Goal: Task Accomplishment & Management: Manage account settings

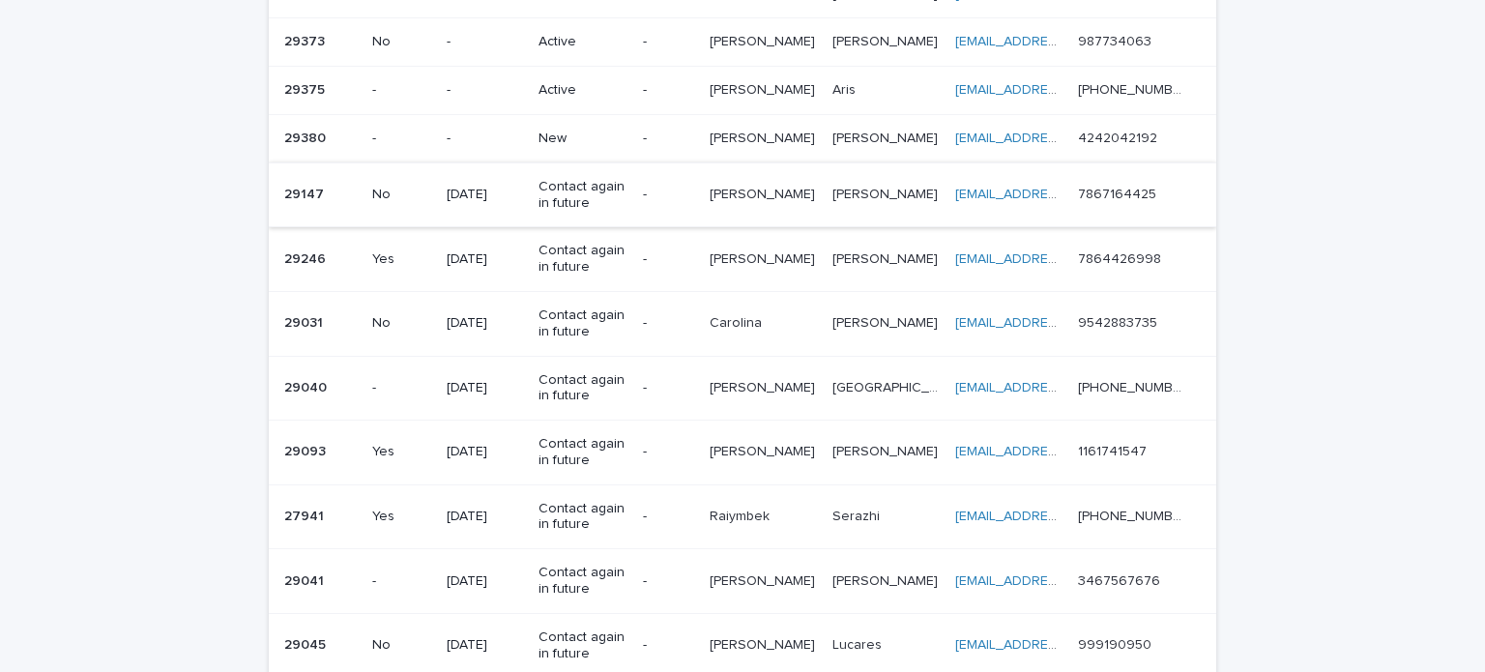
scroll to position [870, 0]
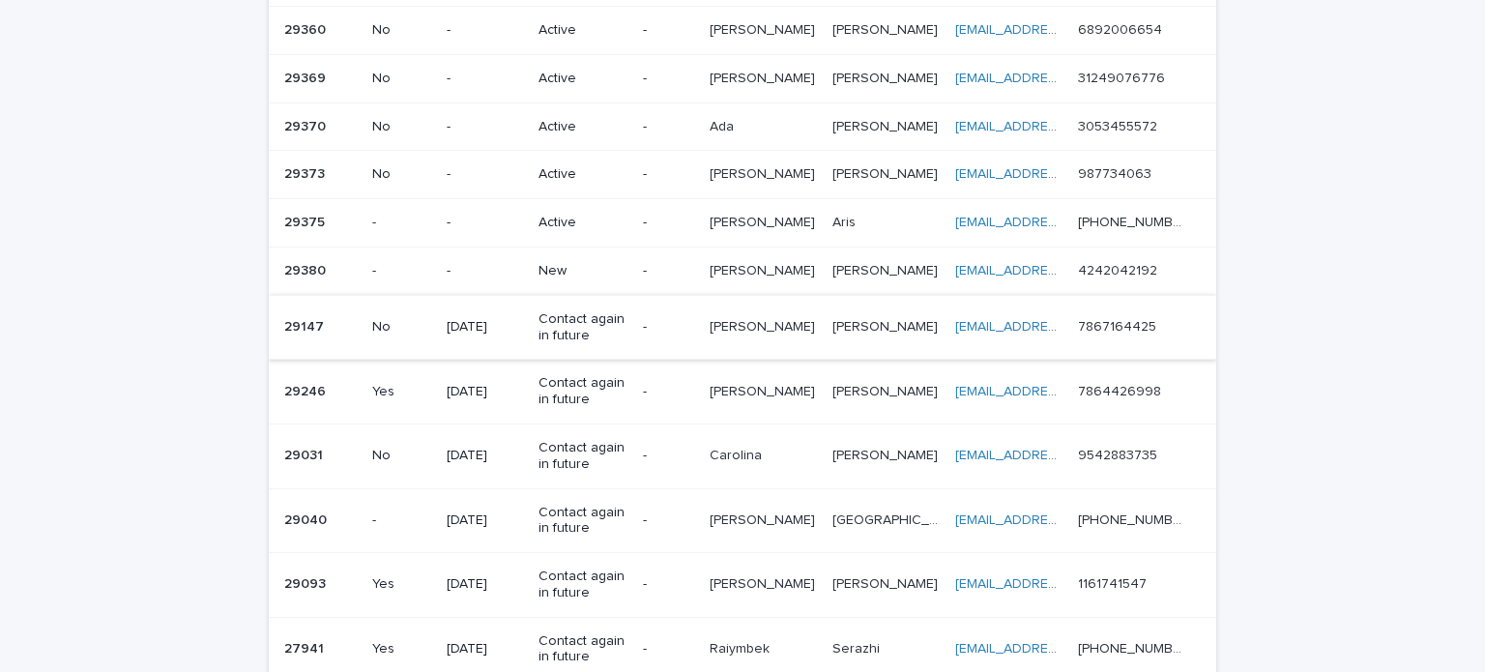
click at [723, 255] on td "Carmen Carmen" at bounding box center [763, 271] width 122 height 48
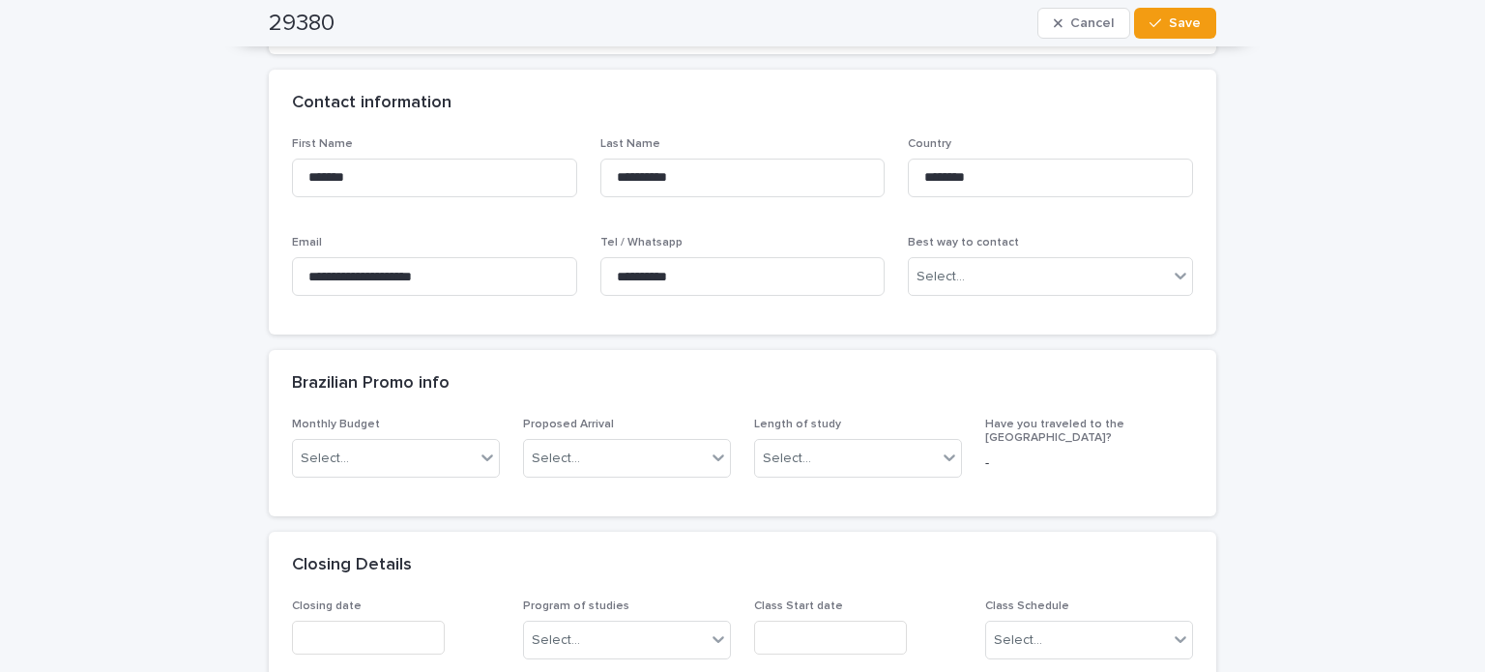
scroll to position [580, 0]
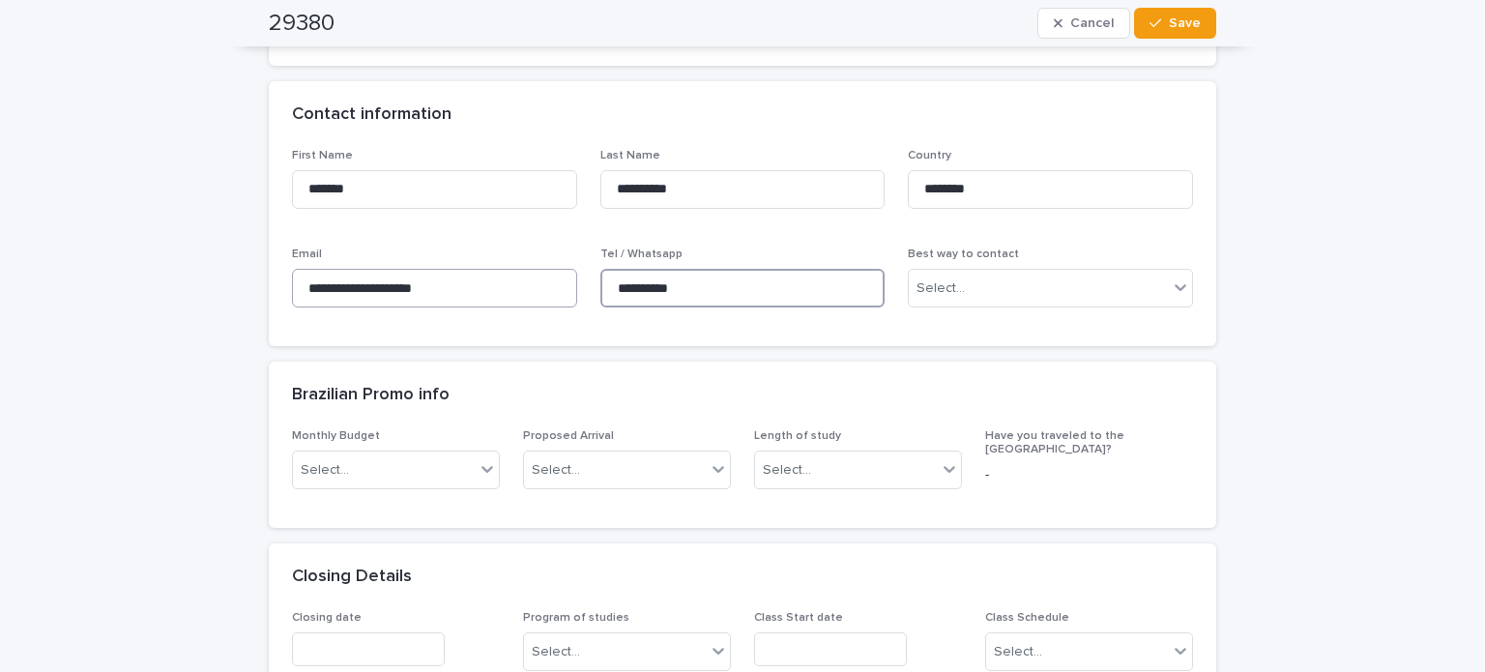
drag, startPoint x: 712, startPoint y: 281, endPoint x: 550, endPoint y: 280, distance: 161.5
click at [550, 280] on div "**********" at bounding box center [742, 236] width 901 height 175
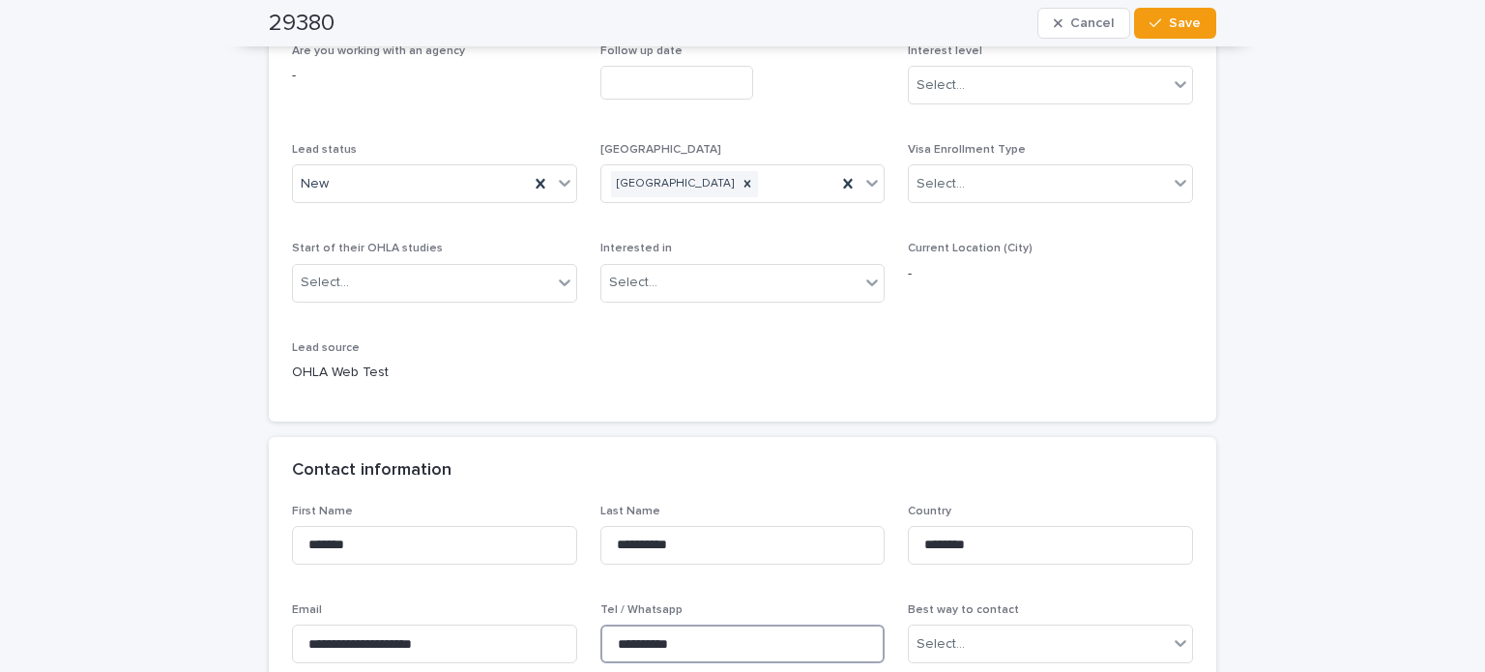
scroll to position [193, 0]
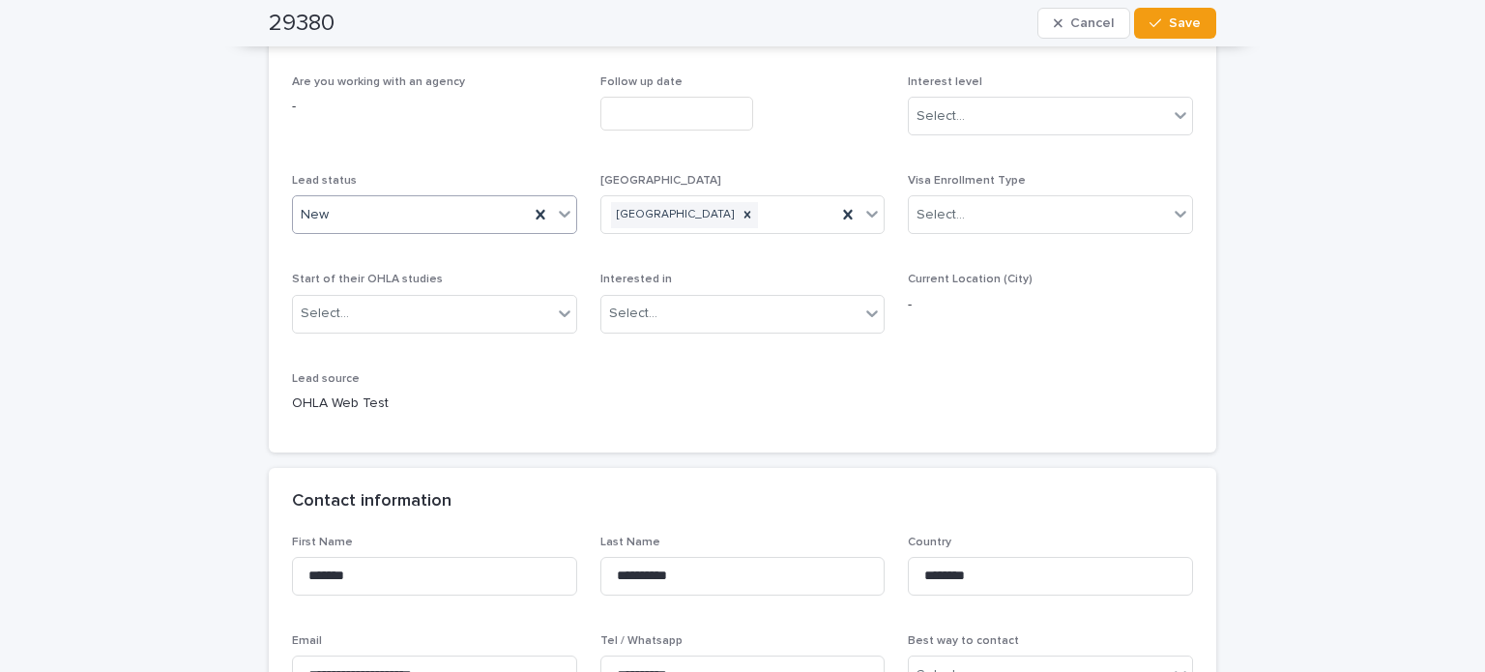
click at [352, 209] on div "New" at bounding box center [411, 215] width 236 height 32
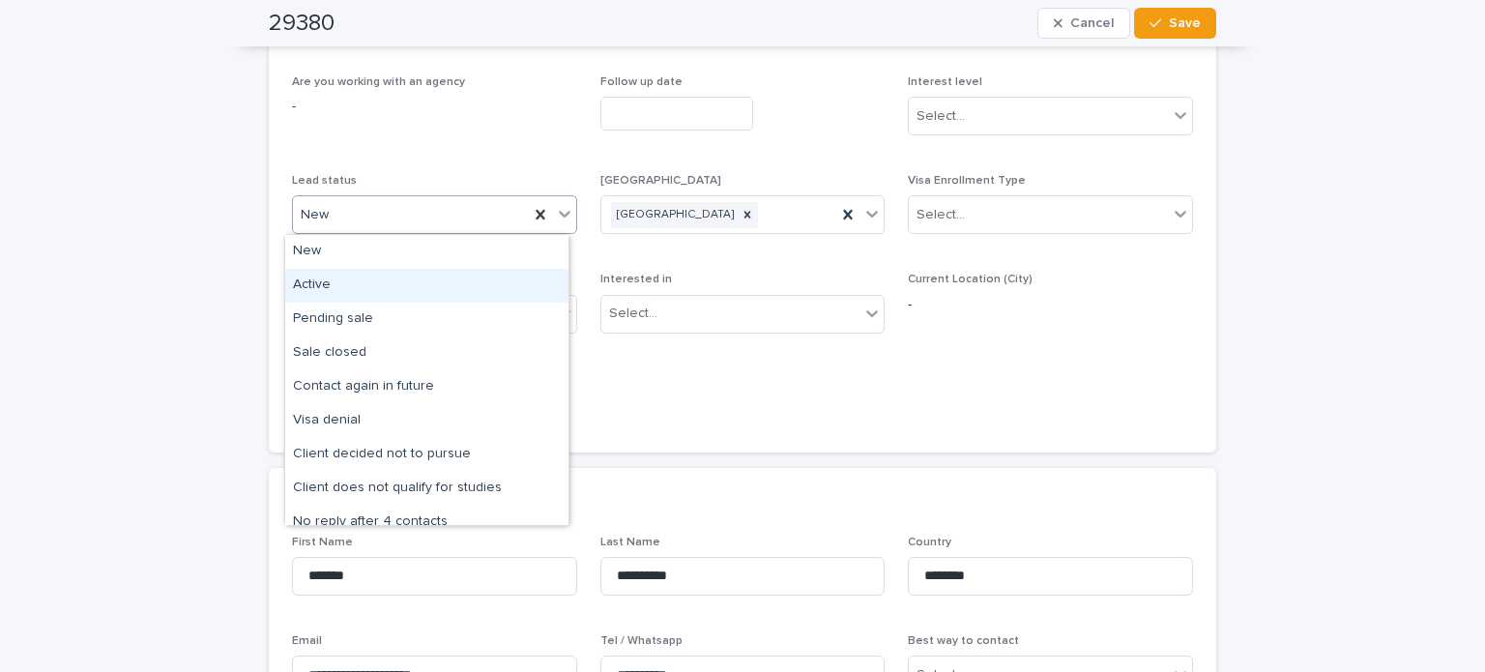
click at [344, 277] on div "Active" at bounding box center [426, 286] width 283 height 34
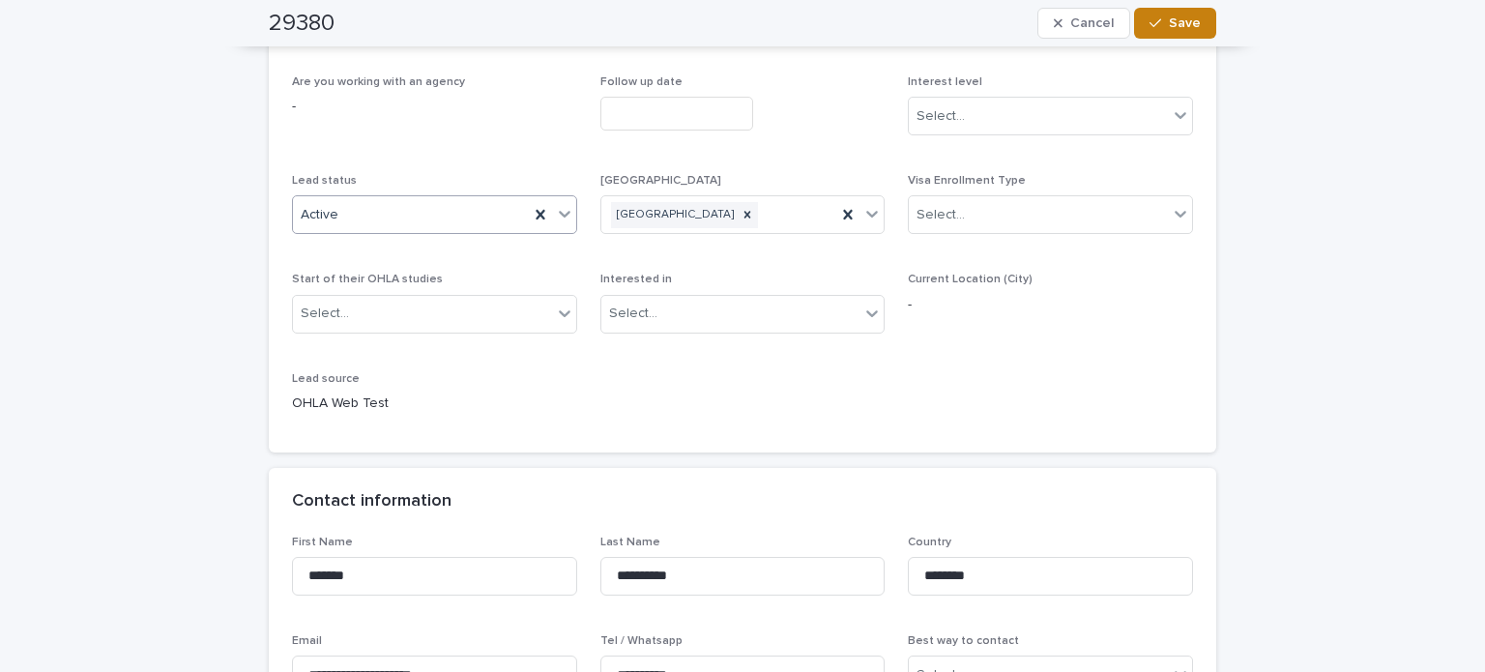
click at [1185, 20] on span "Save" at bounding box center [1185, 23] width 32 height 14
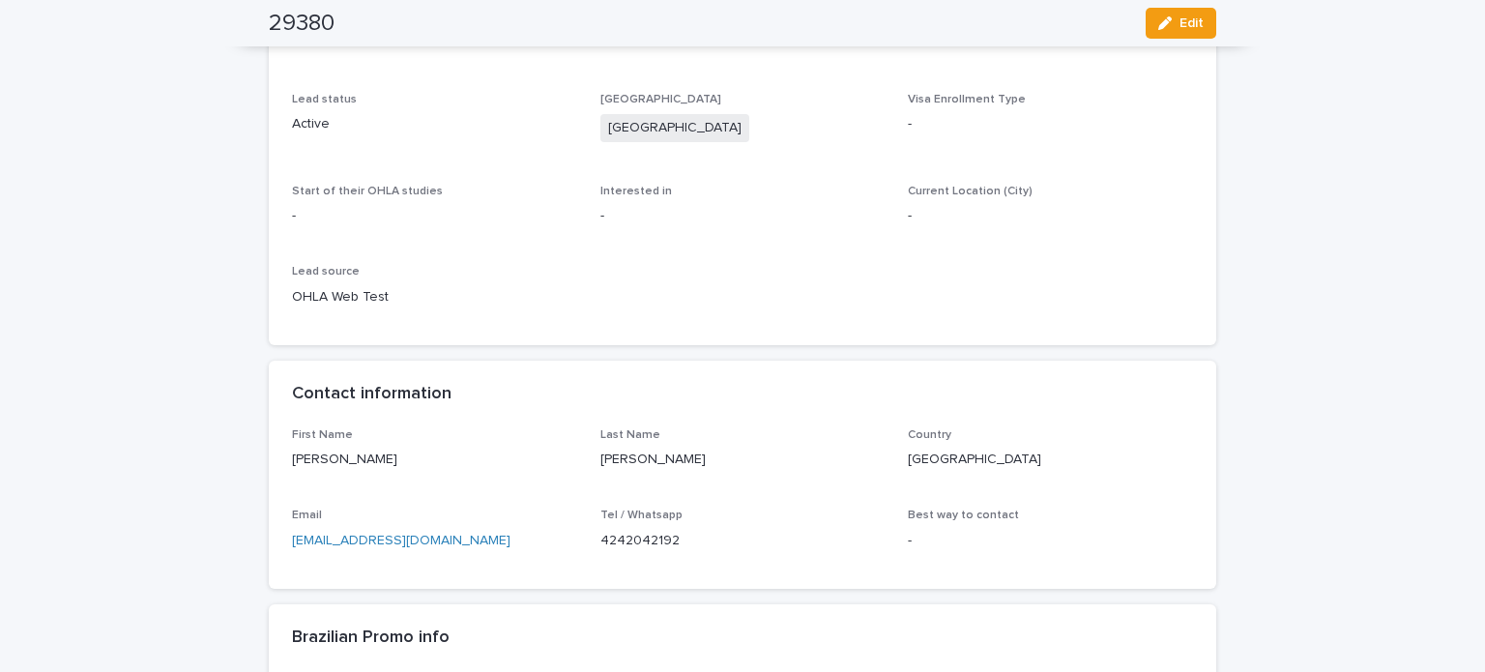
scroll to position [290, 0]
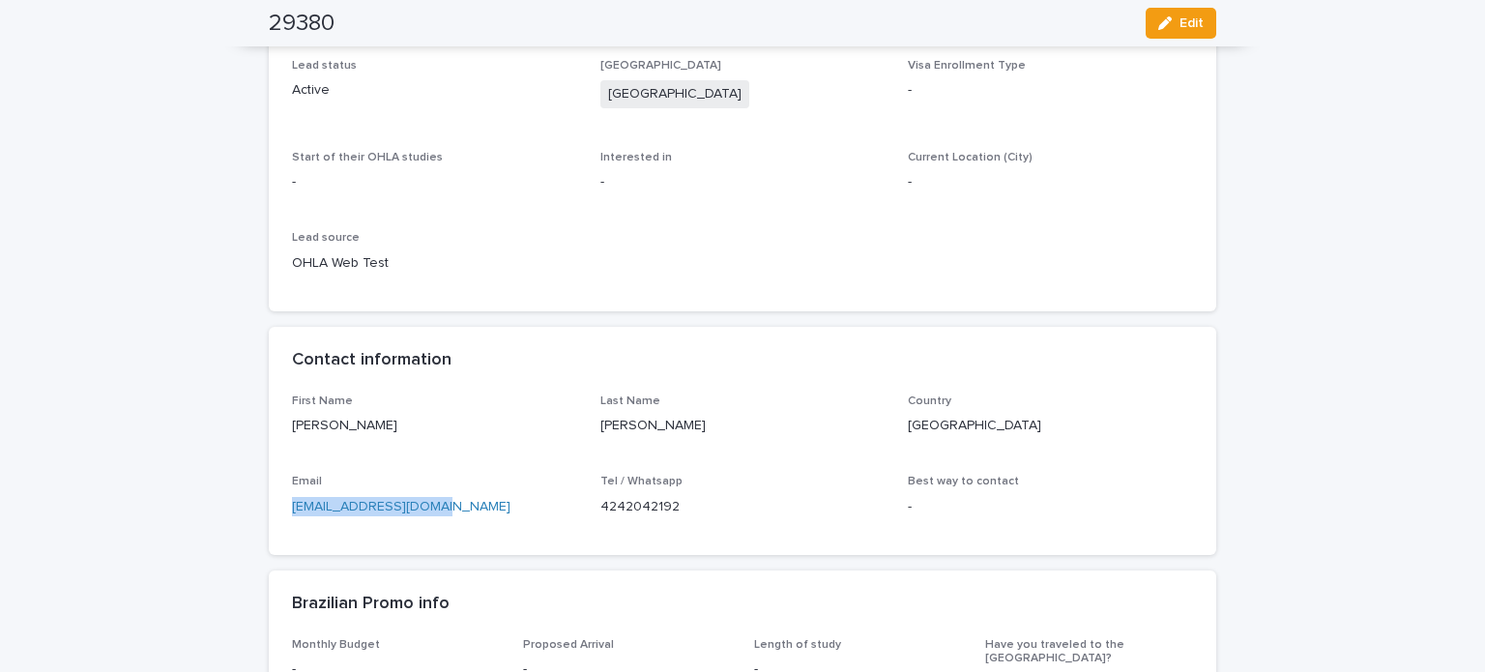
drag, startPoint x: 445, startPoint y: 507, endPoint x: 273, endPoint y: 505, distance: 172.1
click at [273, 505] on div "First Name Carmen Last Name Castañeda Country Colombia Email elissacas86@gmail.…" at bounding box center [743, 474] width 948 height 161
copy link "[EMAIL_ADDRESS][DOMAIN_NAME]"
drag, startPoint x: 313, startPoint y: 421, endPoint x: 259, endPoint y: 423, distance: 54.2
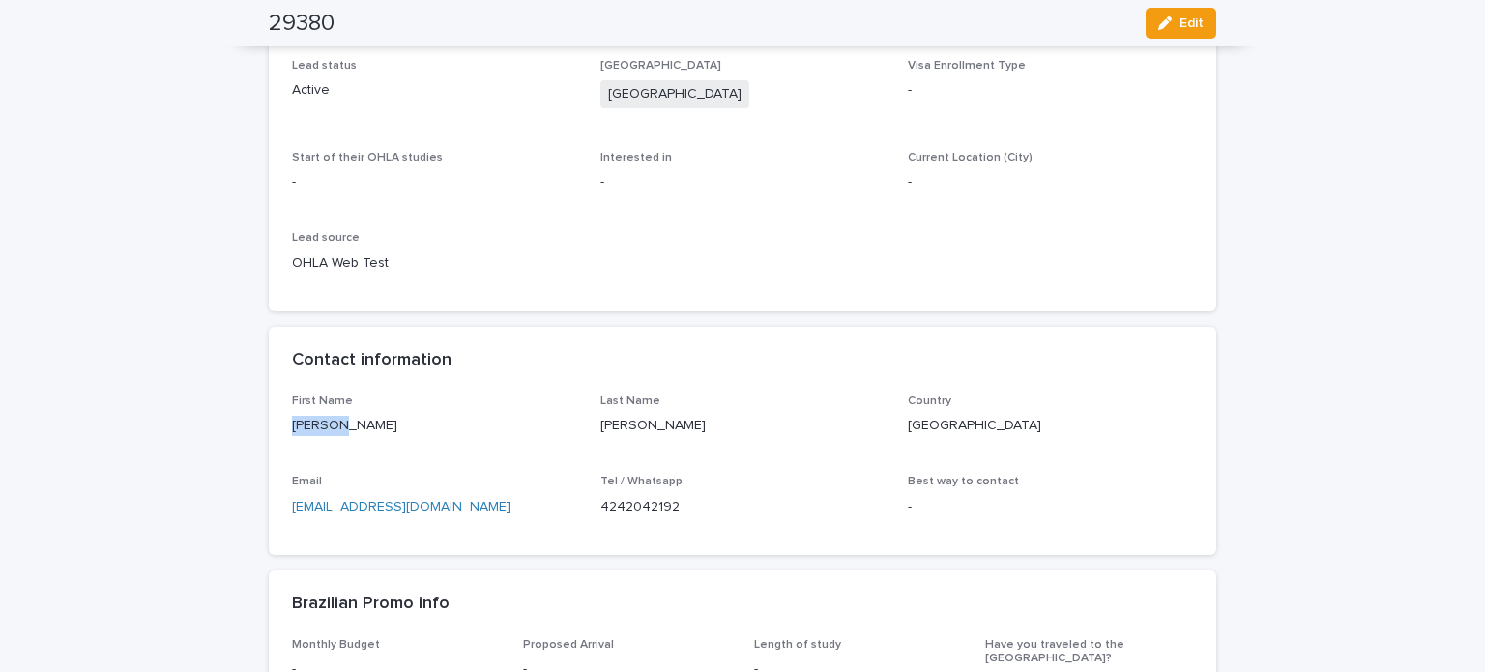
copy p "[PERSON_NAME]"
drag, startPoint x: 590, startPoint y: 499, endPoint x: 555, endPoint y: 499, distance: 34.8
click at [555, 499] on div "First Name Carmen Last Name Castañeda Country Colombia Email elissacas86@gmail.…" at bounding box center [742, 462] width 901 height 137
drag, startPoint x: 657, startPoint y: 513, endPoint x: 684, endPoint y: 513, distance: 26.1
click at [657, 513] on p "4242042192" at bounding box center [742, 507] width 285 height 20
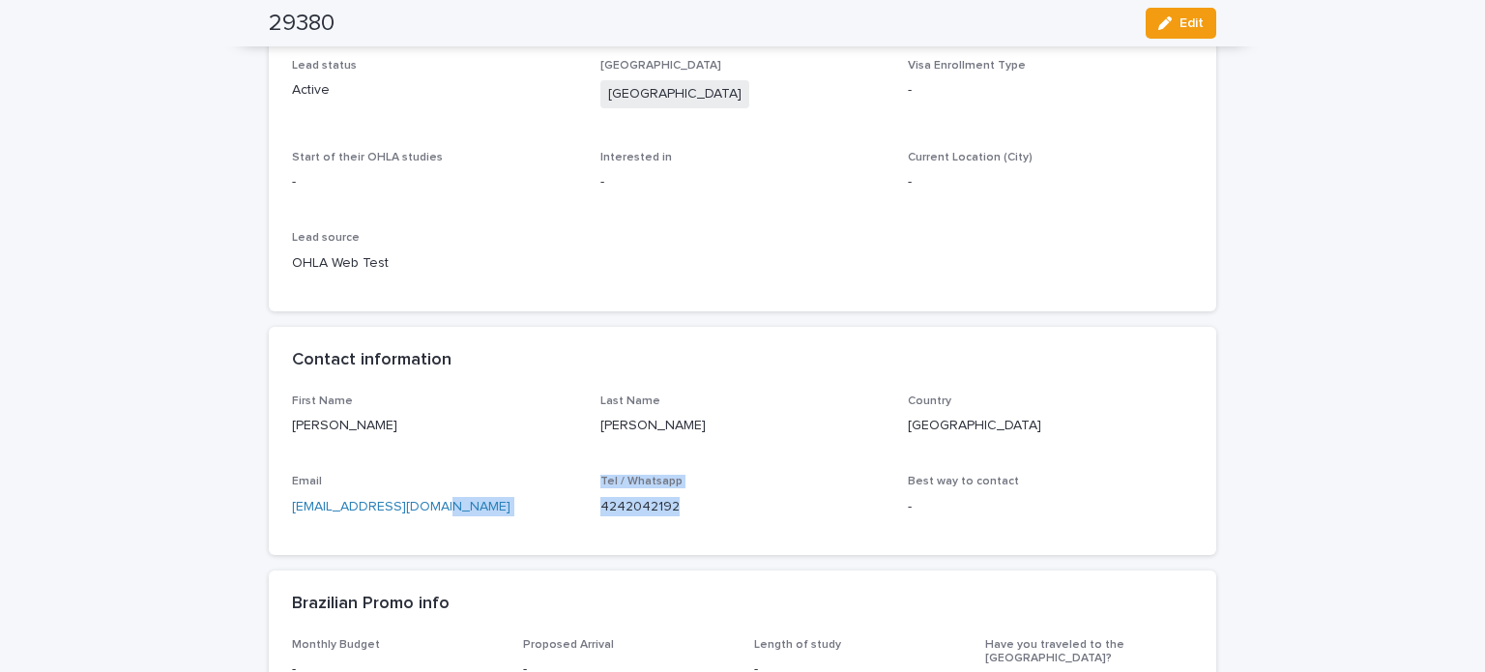
click at [685, 513] on p "4242042192" at bounding box center [742, 507] width 285 height 20
drag, startPoint x: 677, startPoint y: 512, endPoint x: 587, endPoint y: 510, distance: 90.0
click at [587, 510] on div "First Name Carmen Last Name Castañeda Country Colombia Email elissacas86@gmail.…" at bounding box center [742, 462] width 901 height 137
copy p "4242042192"
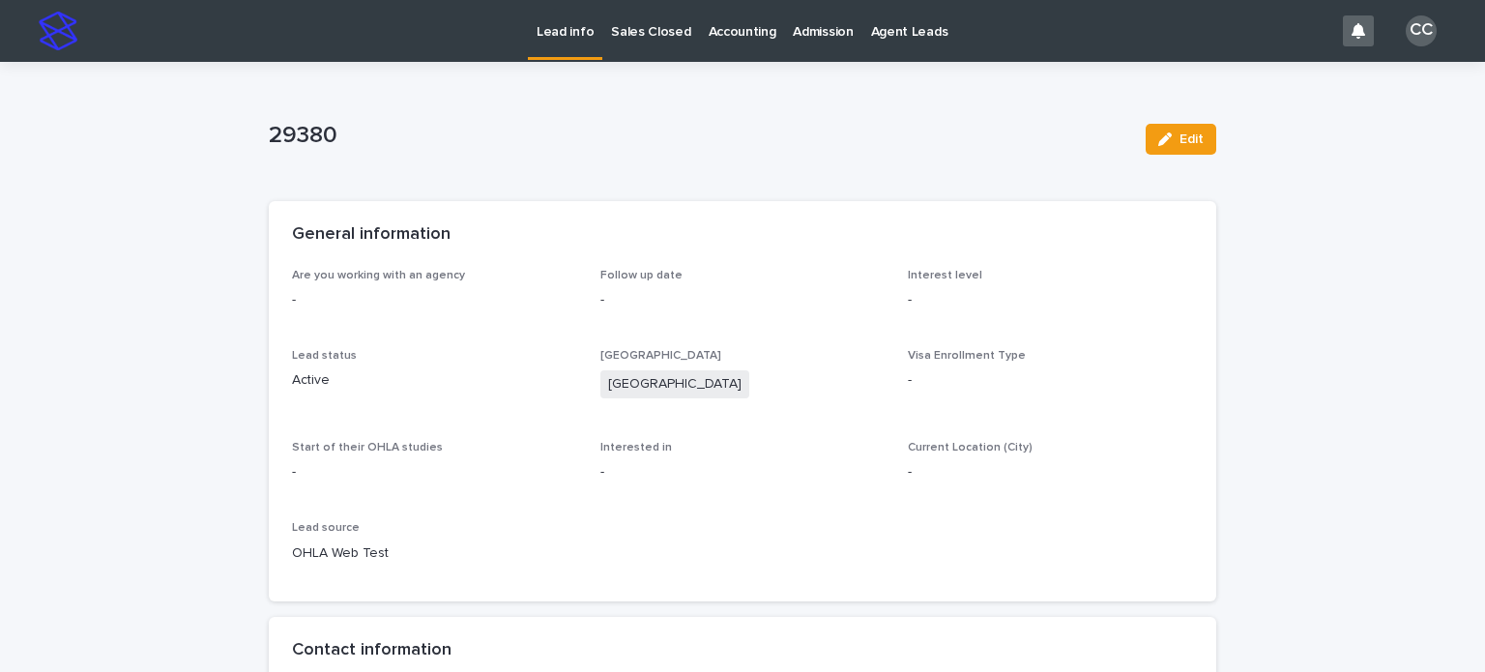
click at [558, 28] on p "Lead info" at bounding box center [565, 20] width 57 height 41
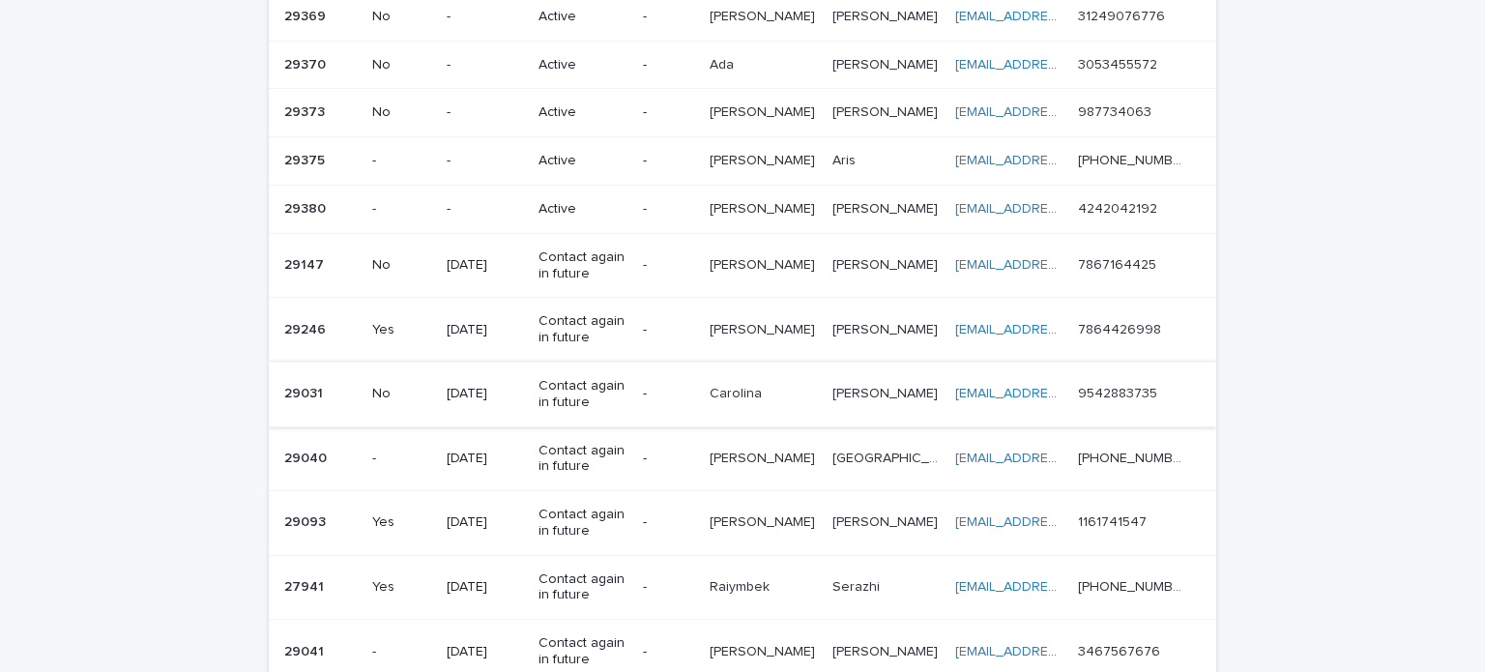
scroll to position [967, 0]
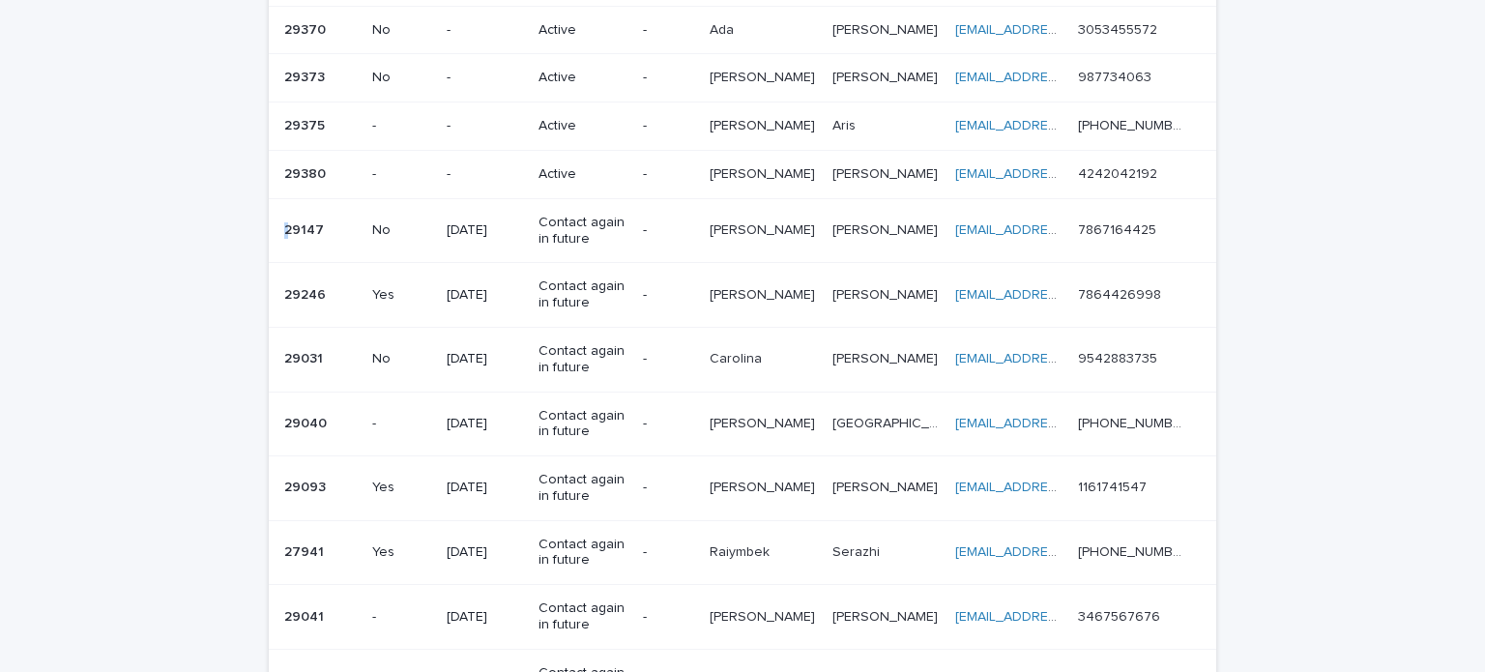
drag, startPoint x: 317, startPoint y: 225, endPoint x: 264, endPoint y: 227, distance: 53.2
click at [269, 227] on td "29147 29147" at bounding box center [317, 230] width 96 height 65
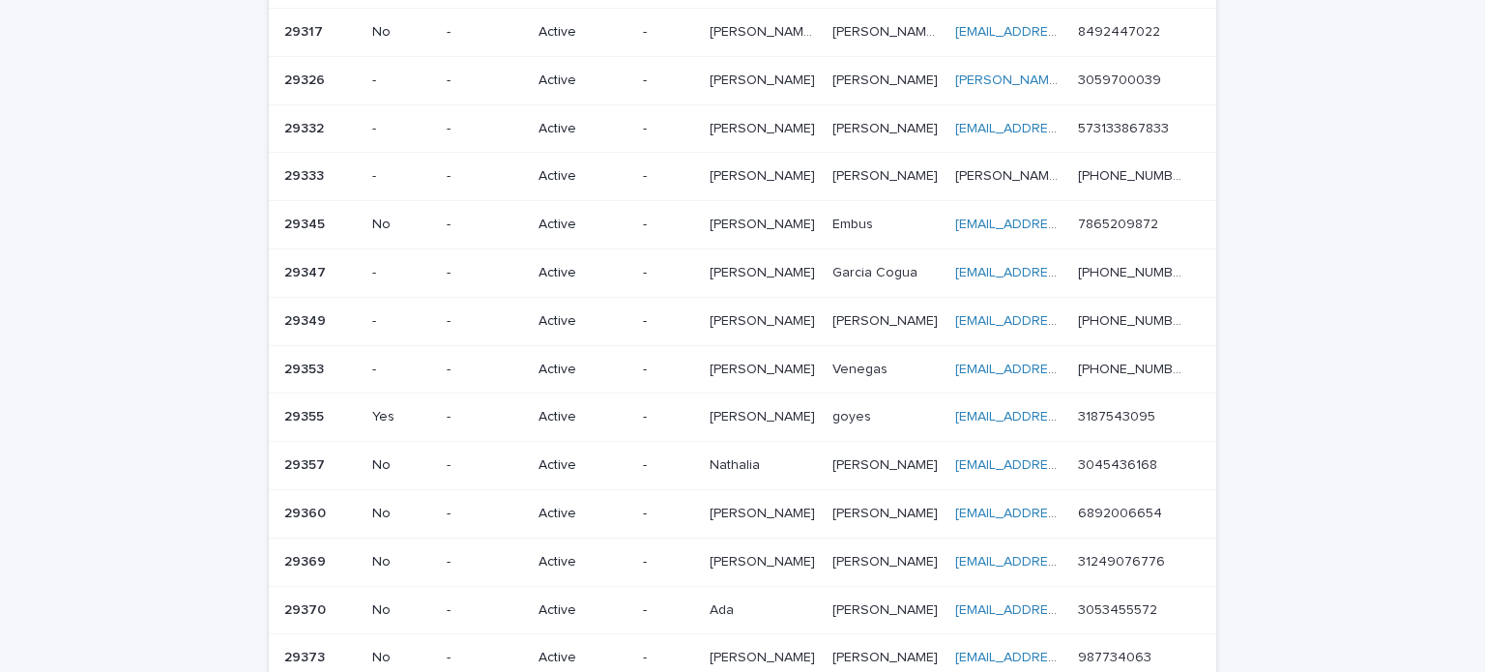
scroll to position [870, 0]
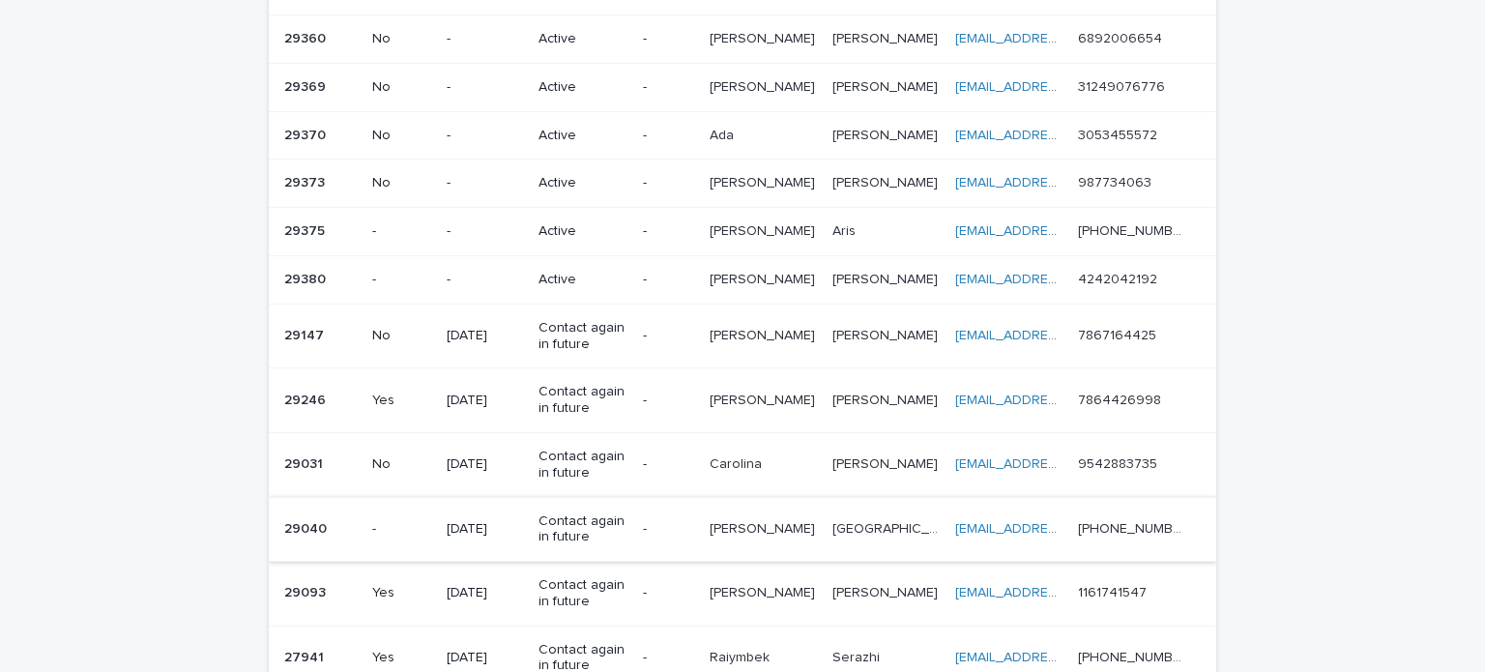
scroll to position [967, 0]
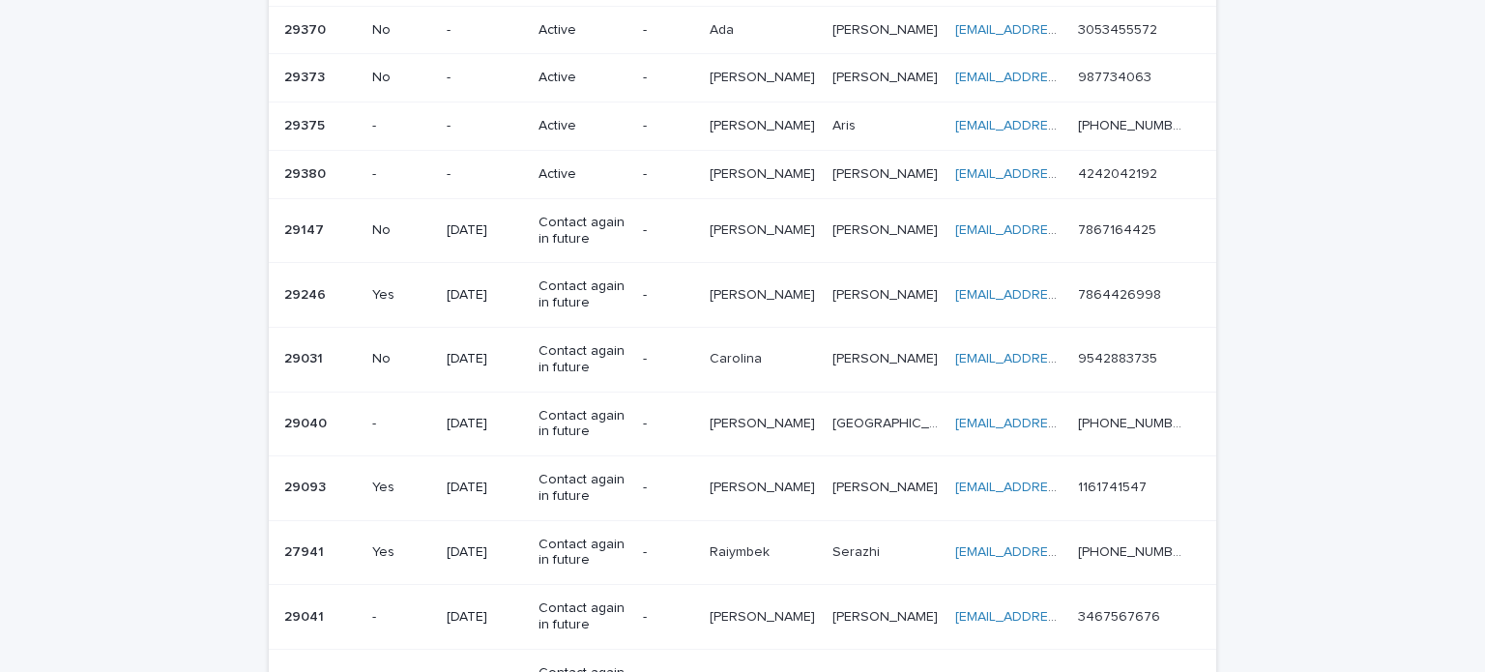
click at [596, 219] on p "Contact again in future" at bounding box center [583, 231] width 89 height 33
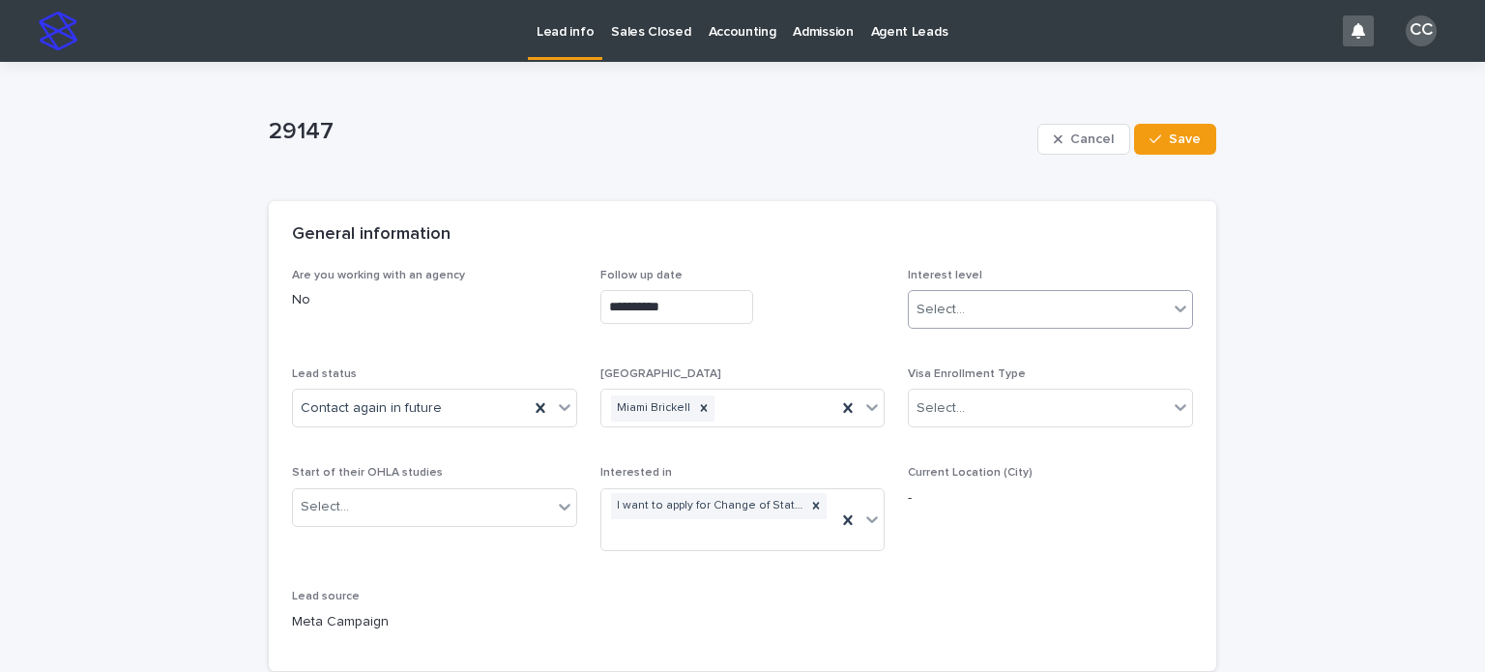
click at [953, 309] on div "Select..." at bounding box center [941, 310] width 48 height 20
click at [929, 345] on div "Hot" at bounding box center [1043, 347] width 283 height 34
click at [462, 397] on div "Contact again in future" at bounding box center [411, 409] width 236 height 32
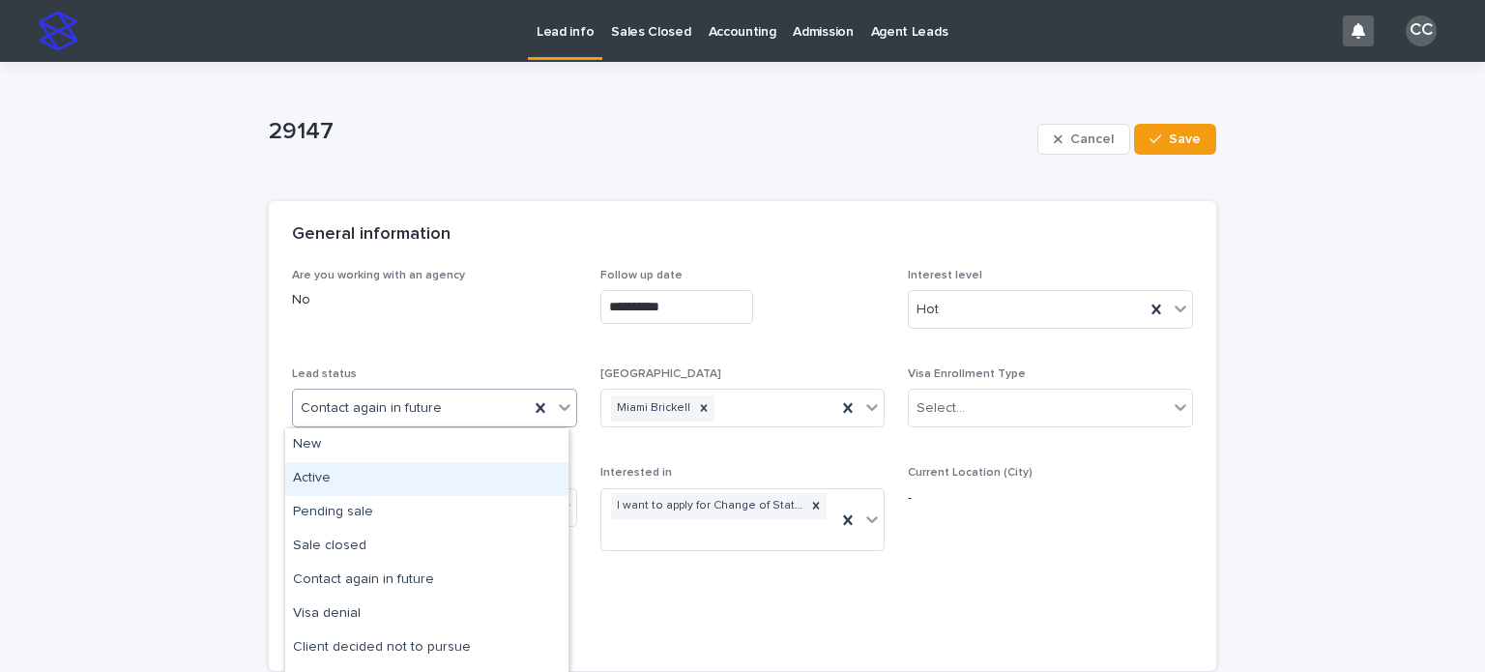
click at [376, 471] on div "Active" at bounding box center [426, 479] width 283 height 34
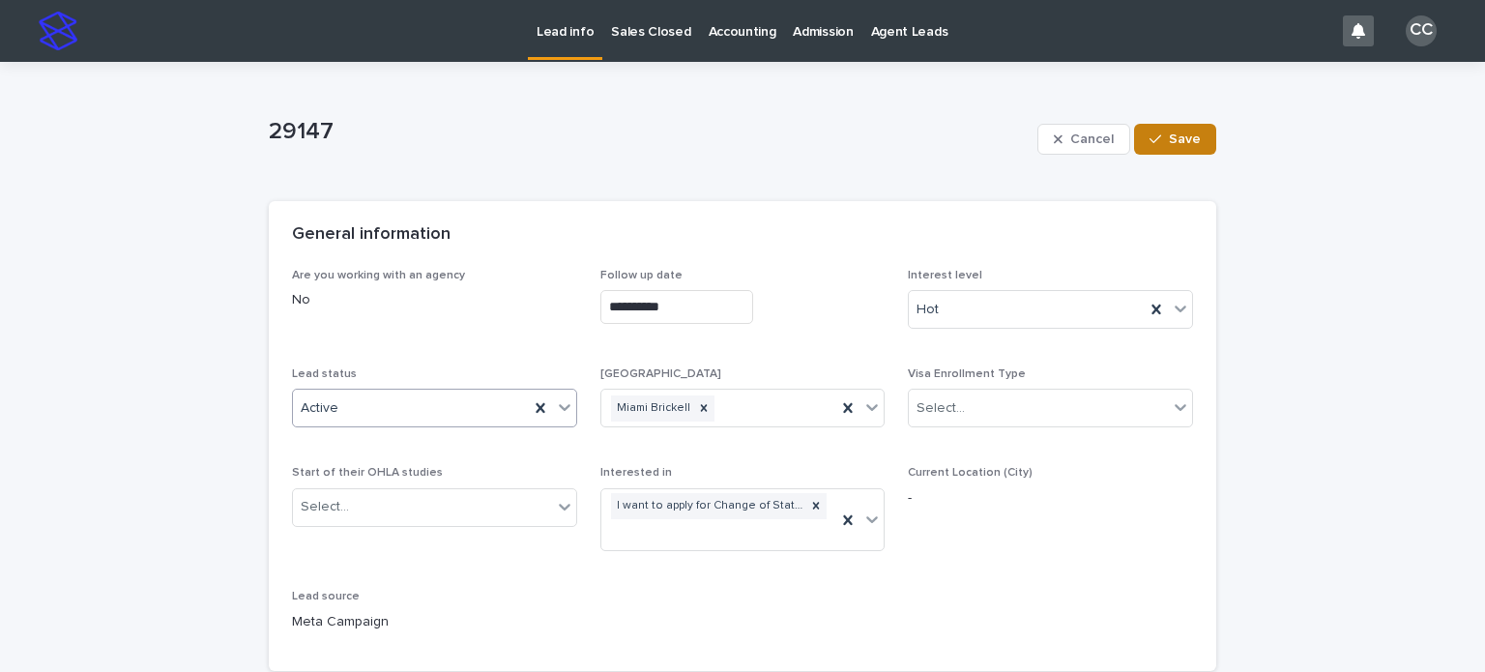
click at [1150, 142] on icon "button" at bounding box center [1156, 139] width 12 height 14
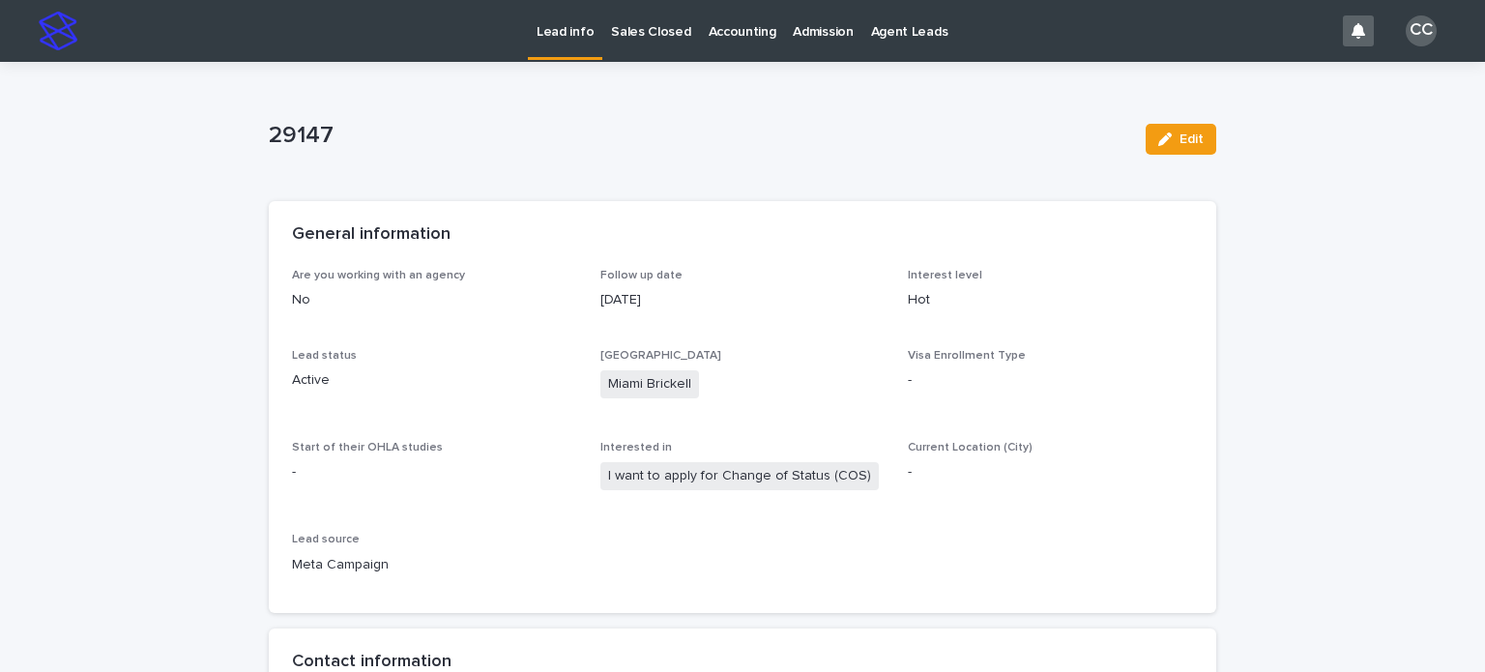
click at [542, 30] on p "Lead info" at bounding box center [565, 20] width 57 height 41
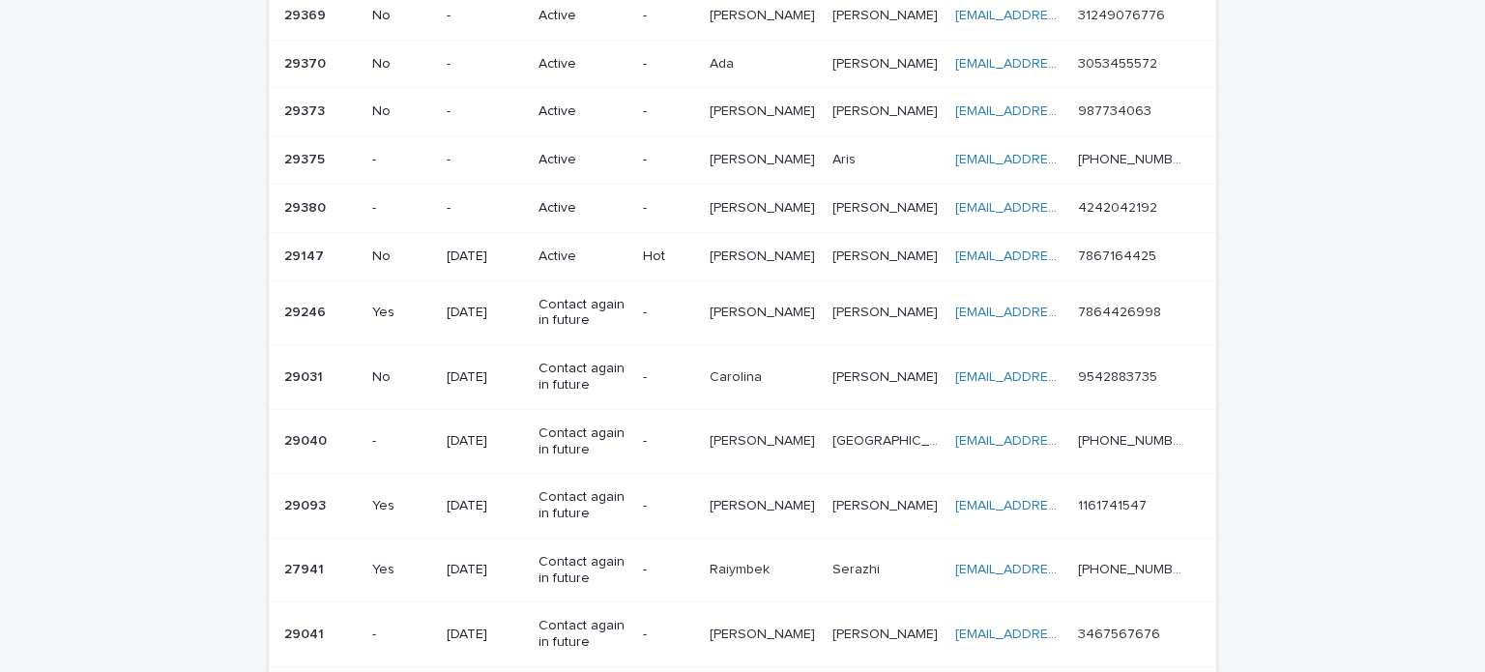
scroll to position [967, 0]
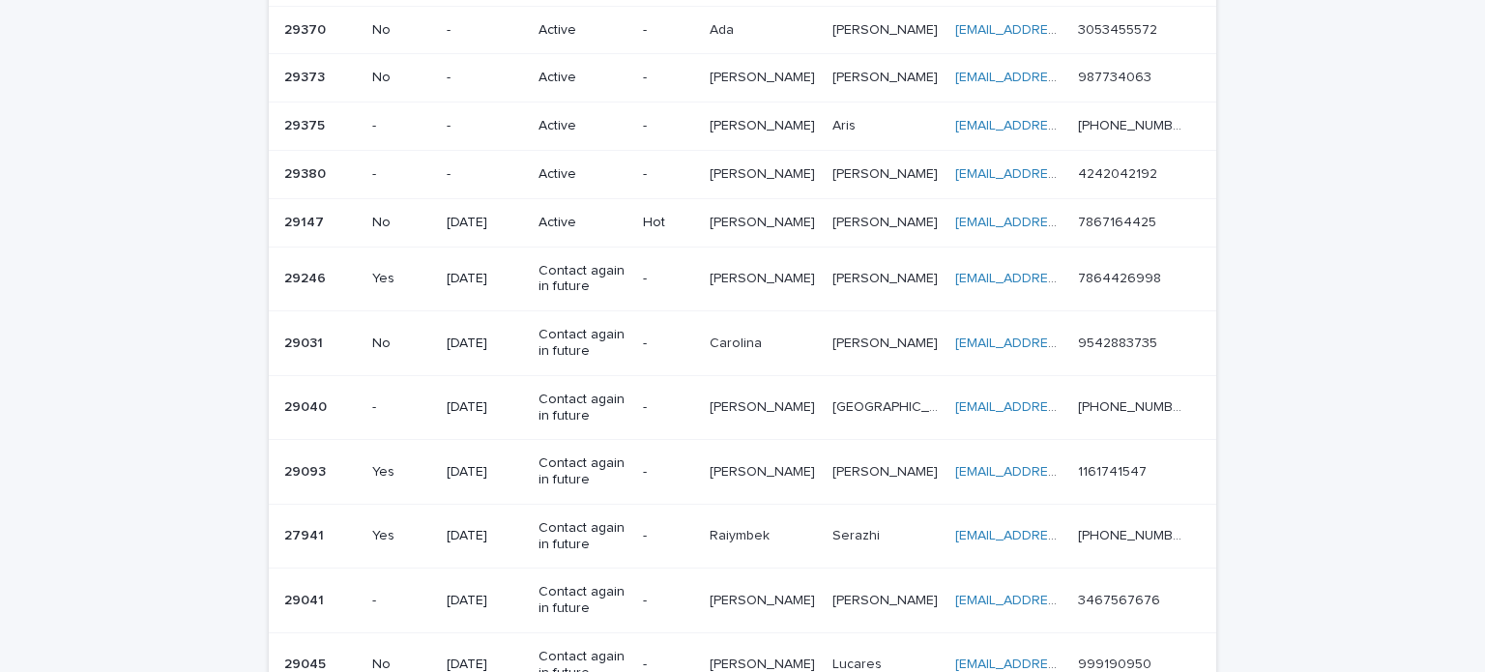
click at [471, 217] on p "[DATE]" at bounding box center [485, 223] width 76 height 16
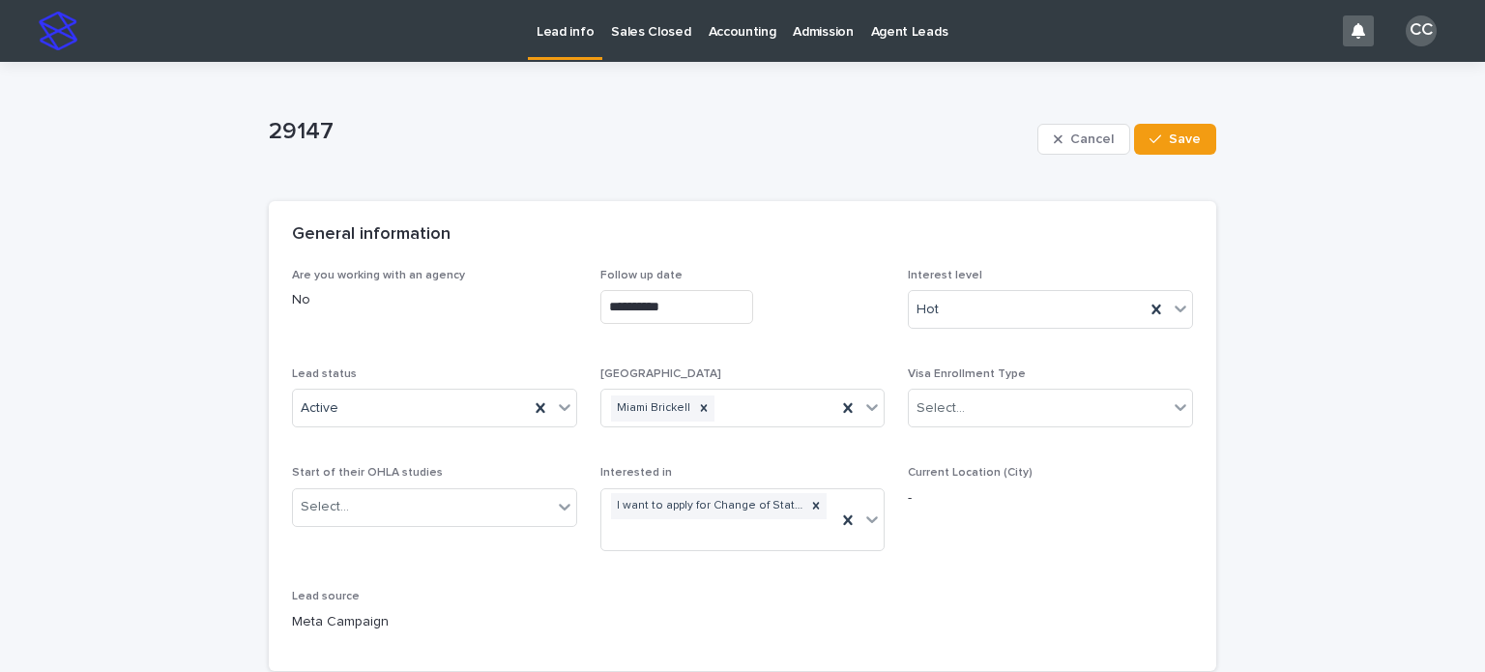
click at [564, 36] on p "Lead info" at bounding box center [565, 20] width 57 height 41
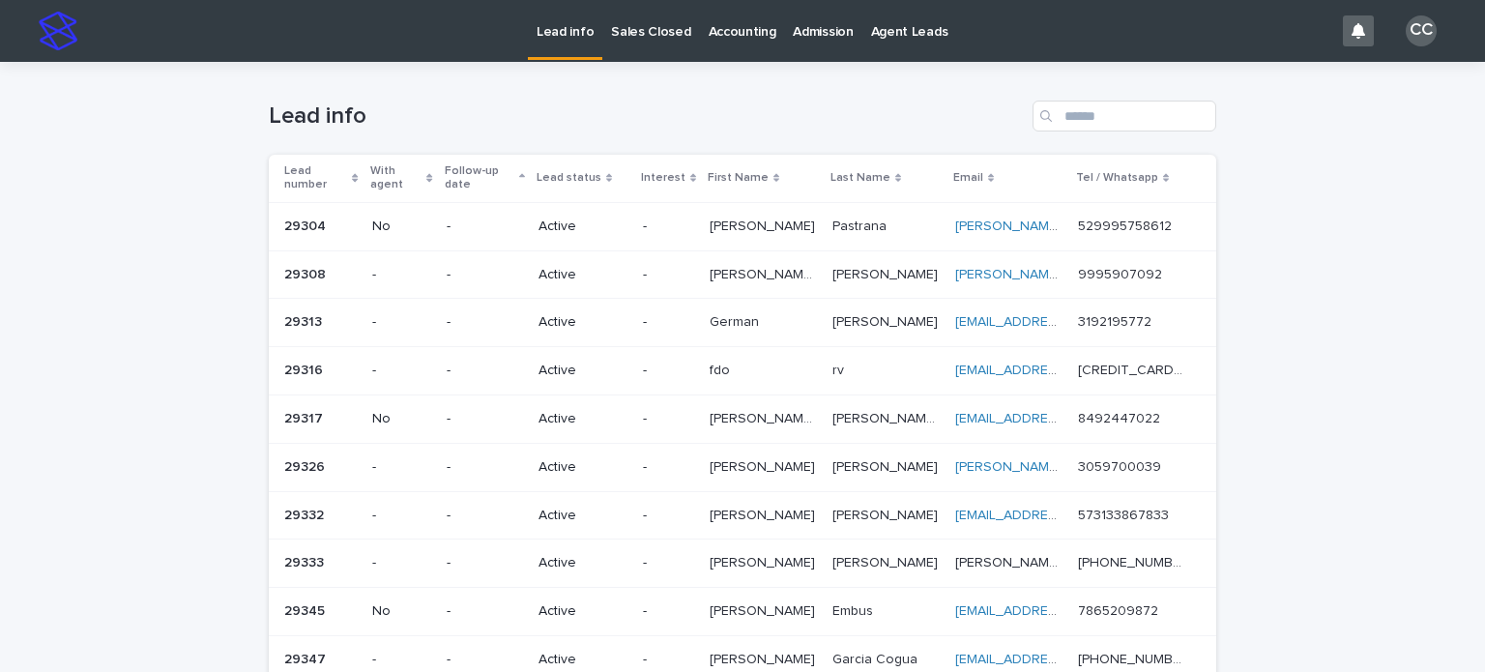
click at [523, 220] on p "-" at bounding box center [485, 227] width 76 height 16
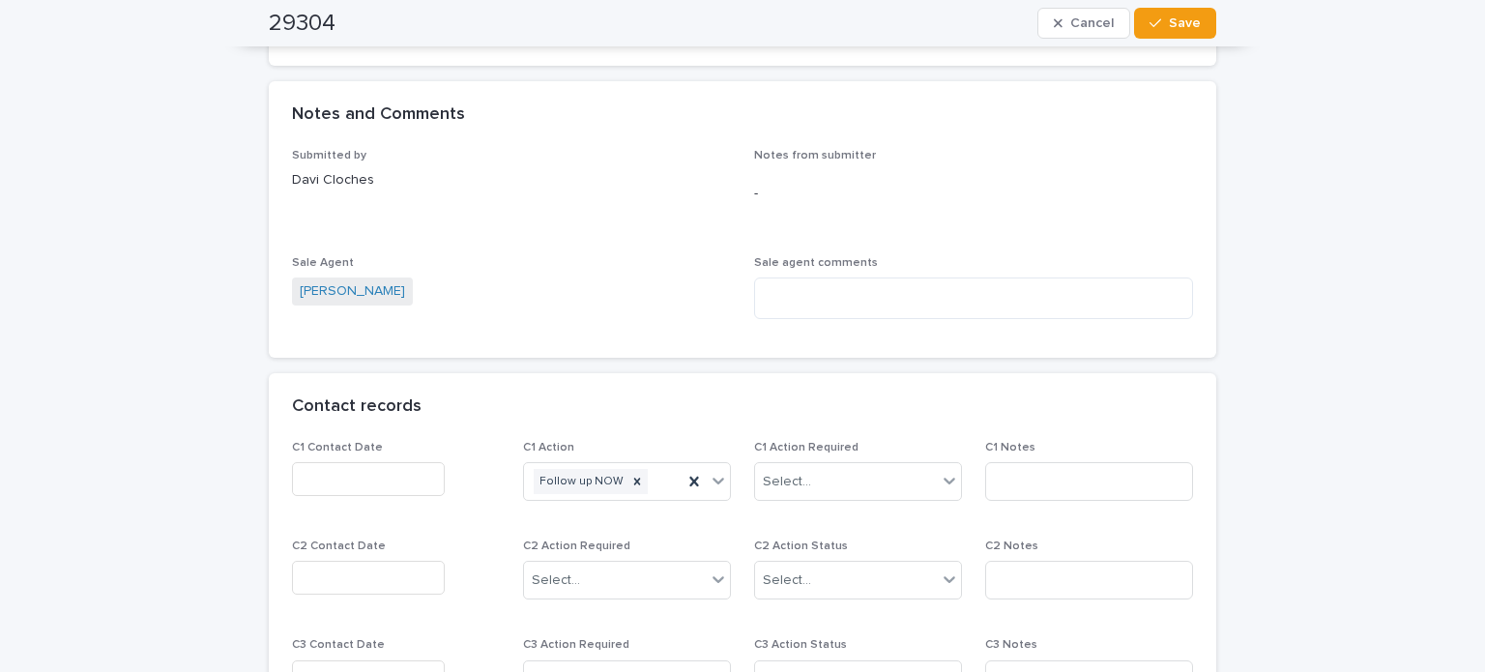
scroll to position [1354, 0]
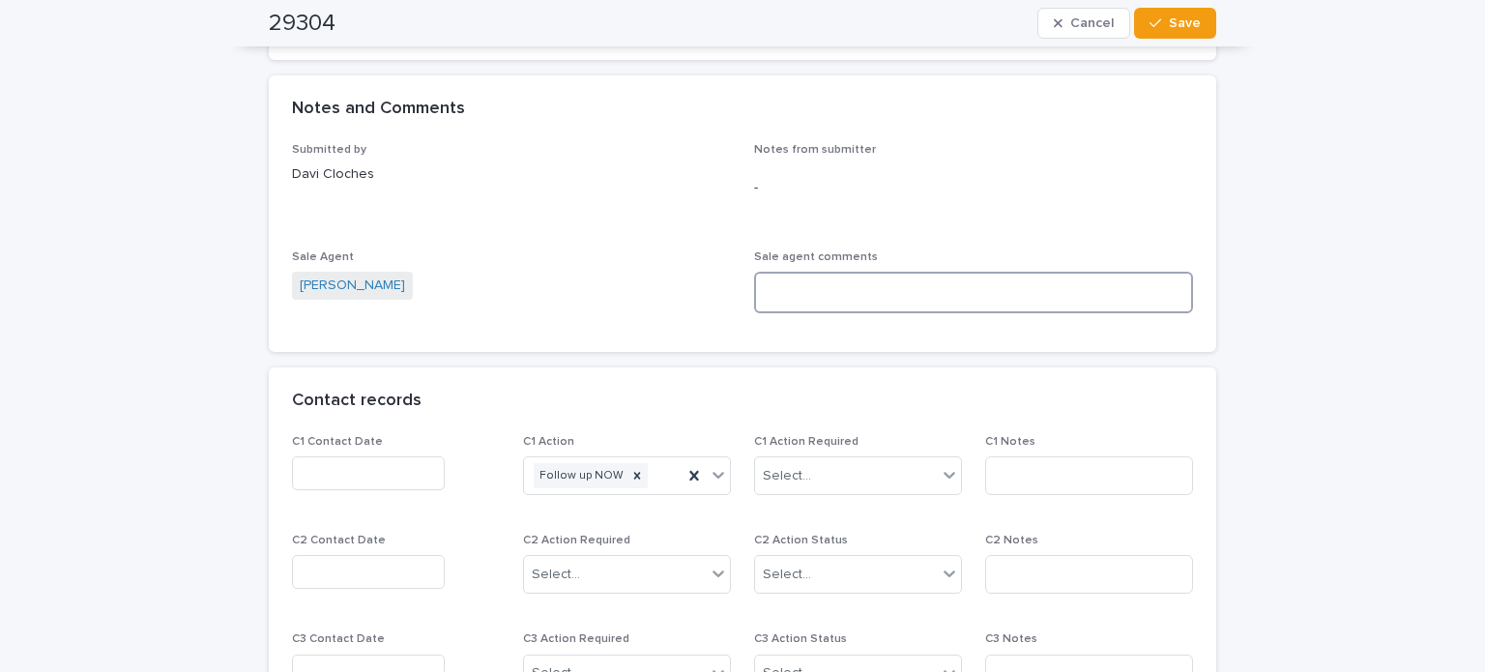
click at [811, 297] on textarea at bounding box center [973, 293] width 439 height 42
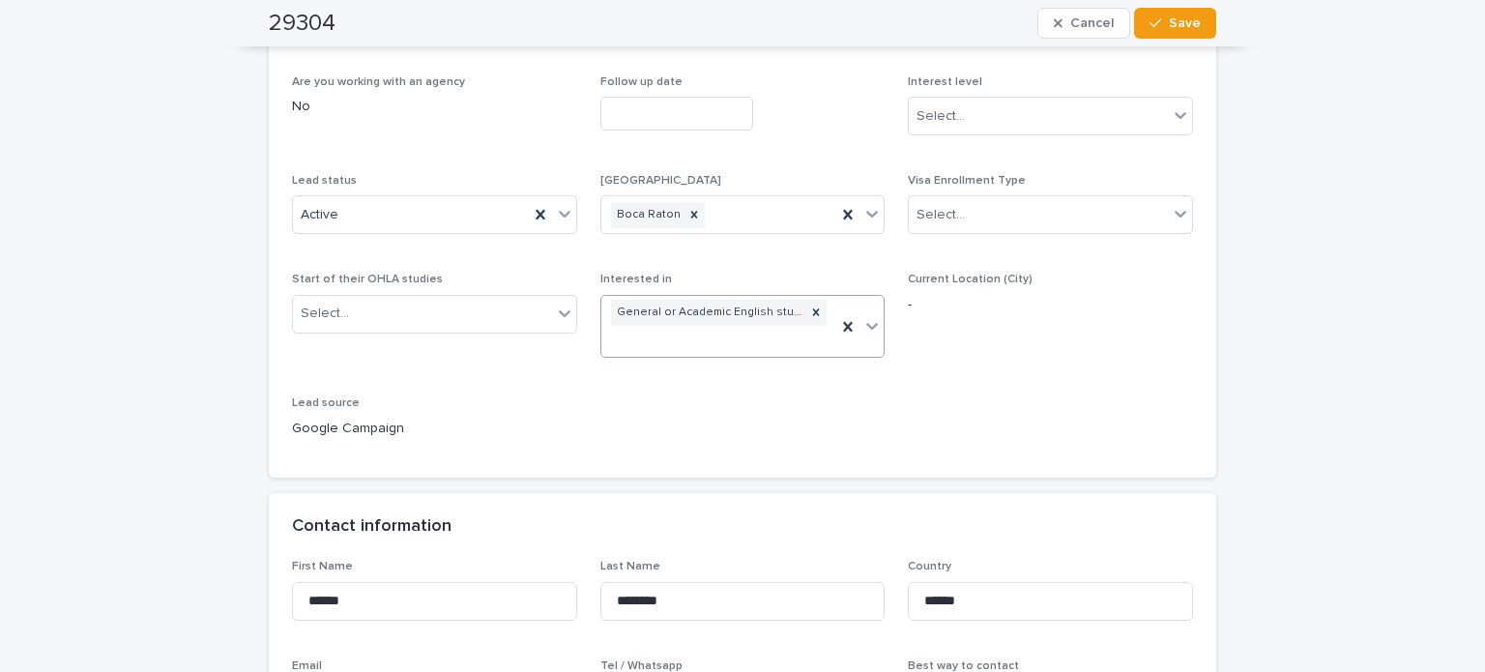
scroll to position [0, 0]
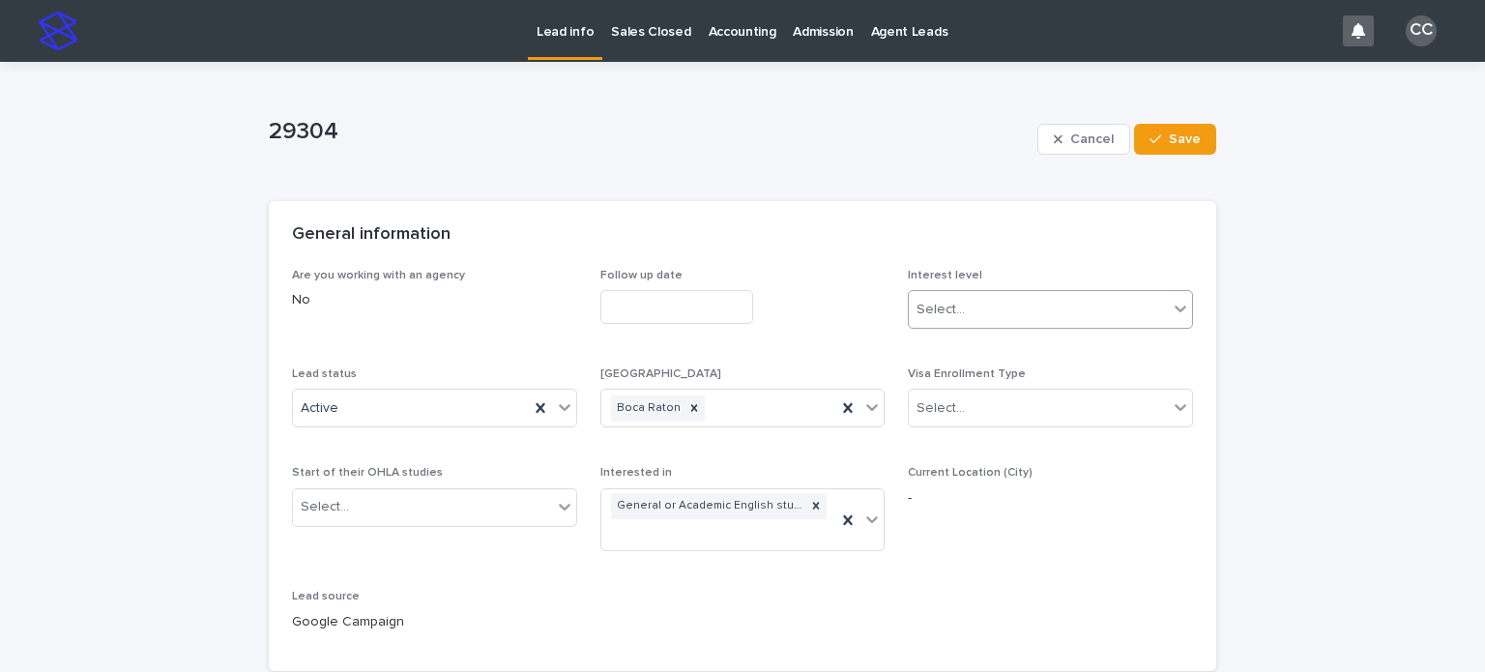
type textarea "**********"
click at [974, 304] on div "Select..." at bounding box center [1038, 310] width 259 height 32
click at [812, 323] on div at bounding box center [742, 307] width 285 height 34
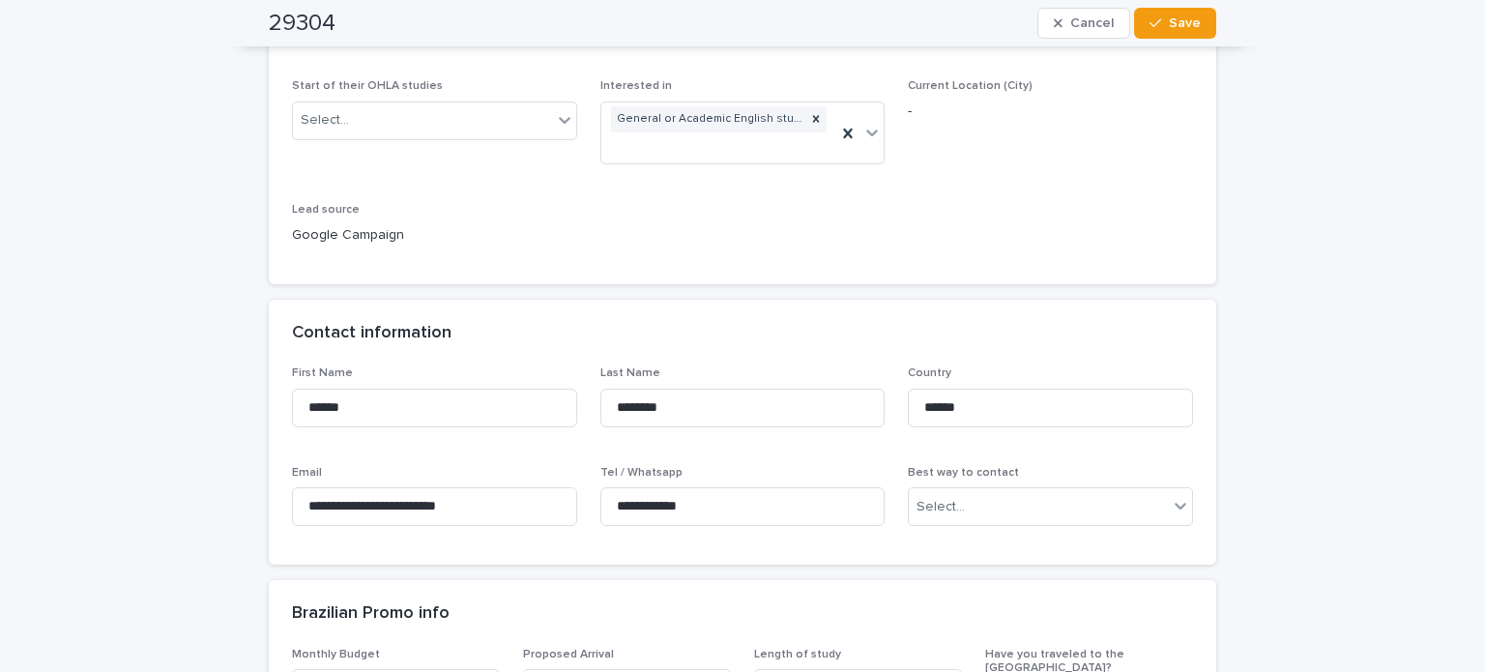
scroll to position [97, 0]
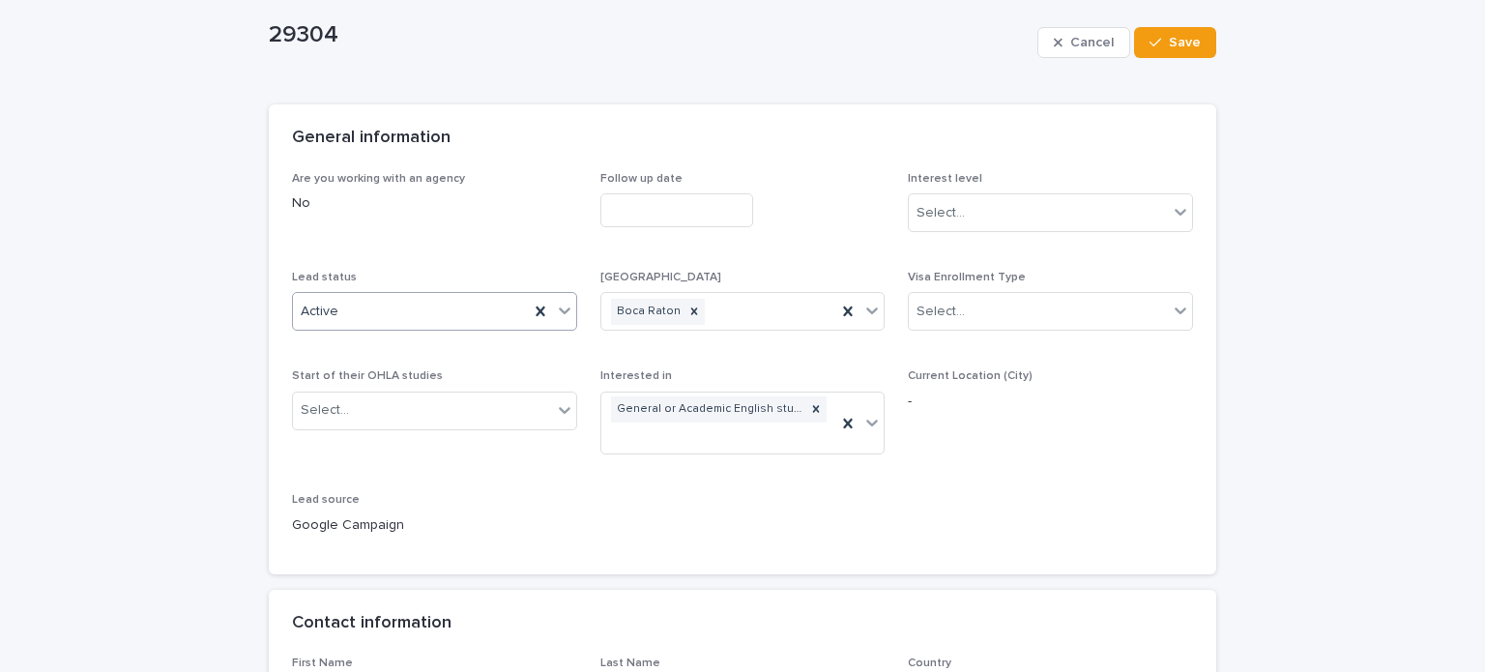
click at [394, 306] on div "Active" at bounding box center [411, 312] width 236 height 32
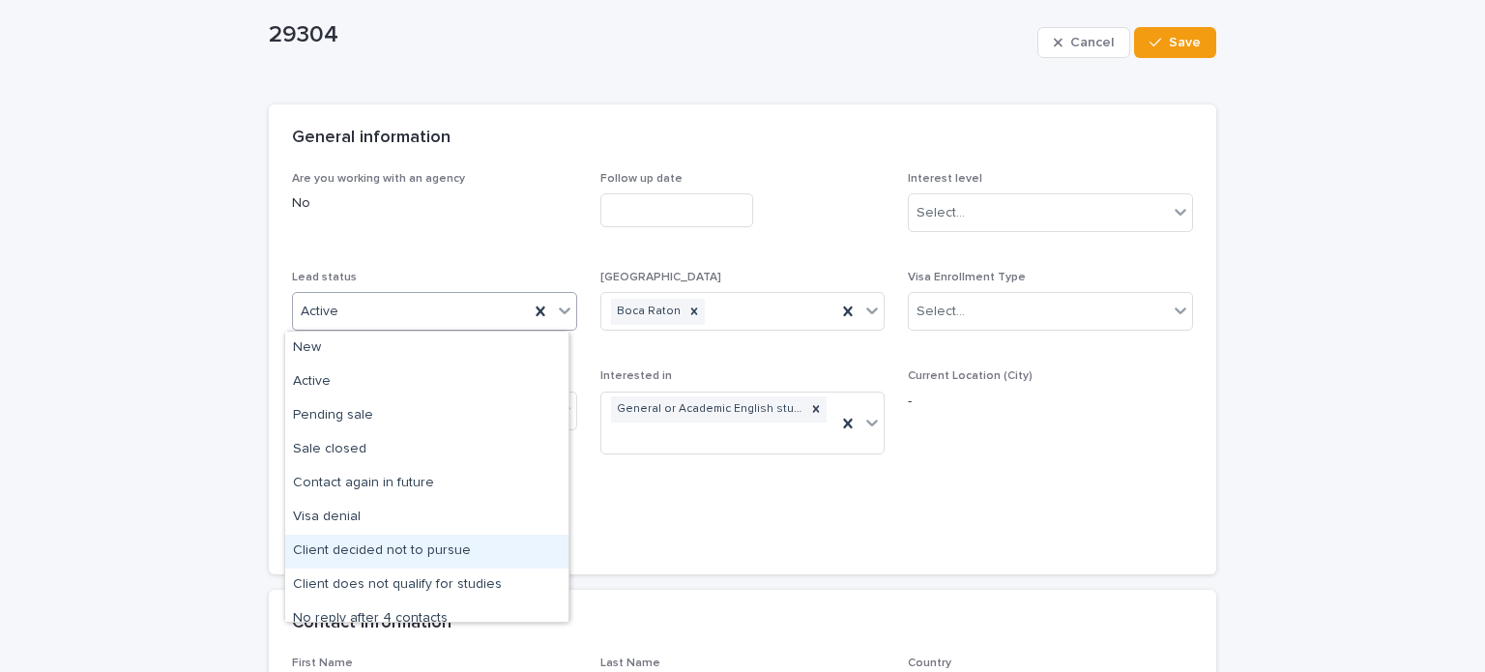
click at [422, 542] on div "Client decided not to pursue" at bounding box center [426, 552] width 283 height 34
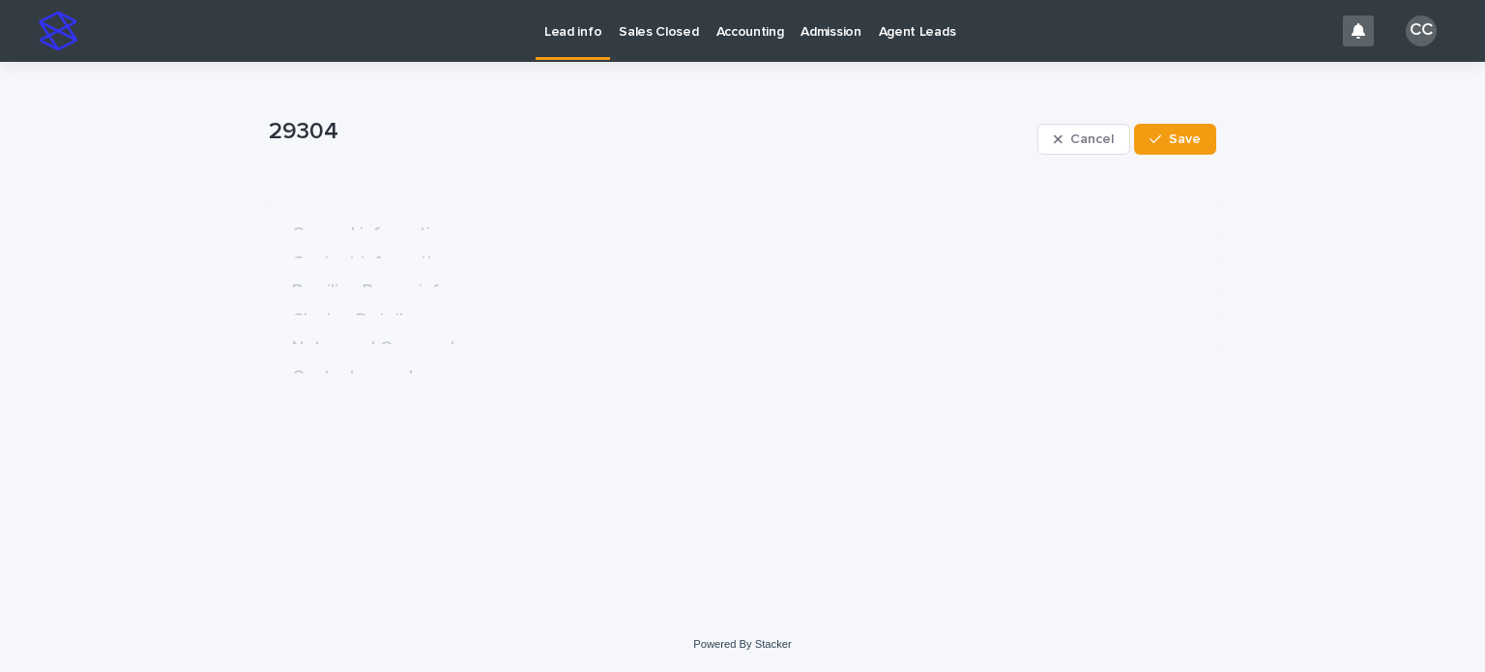
scroll to position [0, 0]
click at [1191, 143] on span "Save" at bounding box center [1185, 139] width 32 height 14
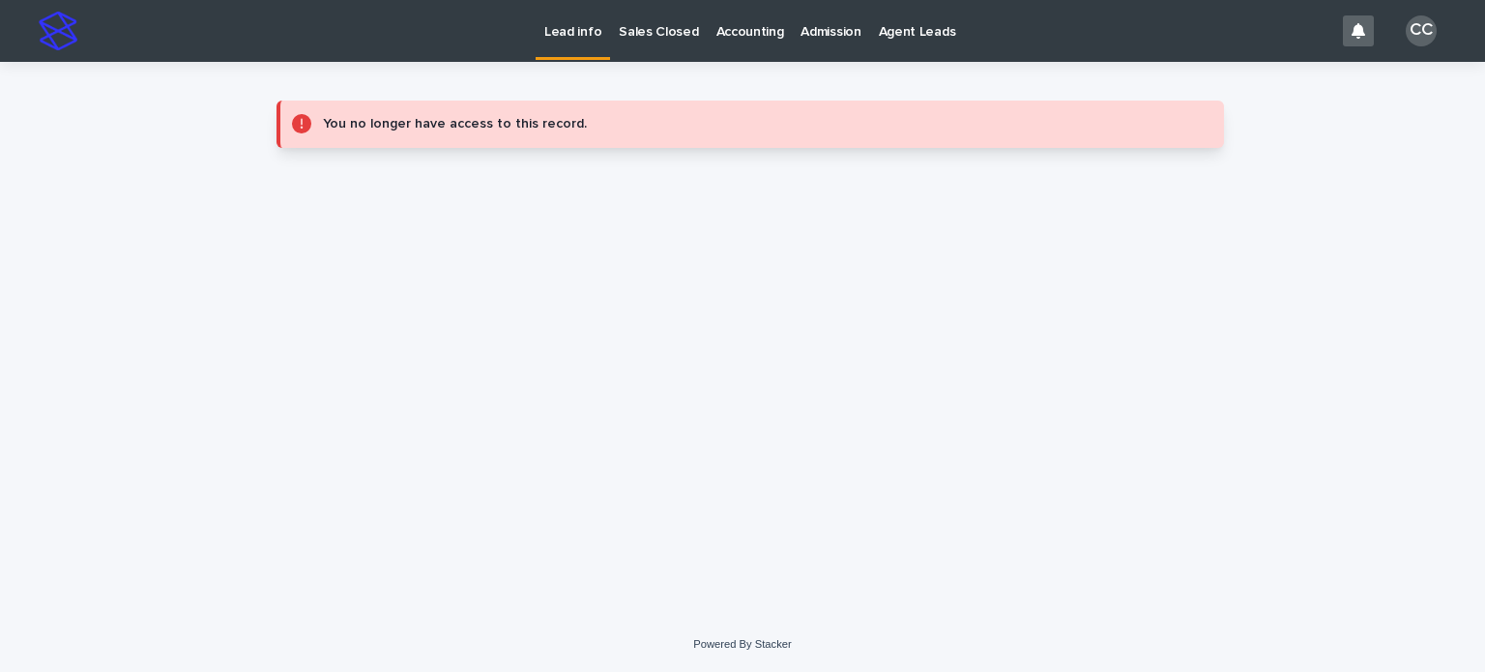
click at [575, 27] on p "Lead info" at bounding box center [572, 20] width 57 height 41
